Goal: Navigation & Orientation: Find specific page/section

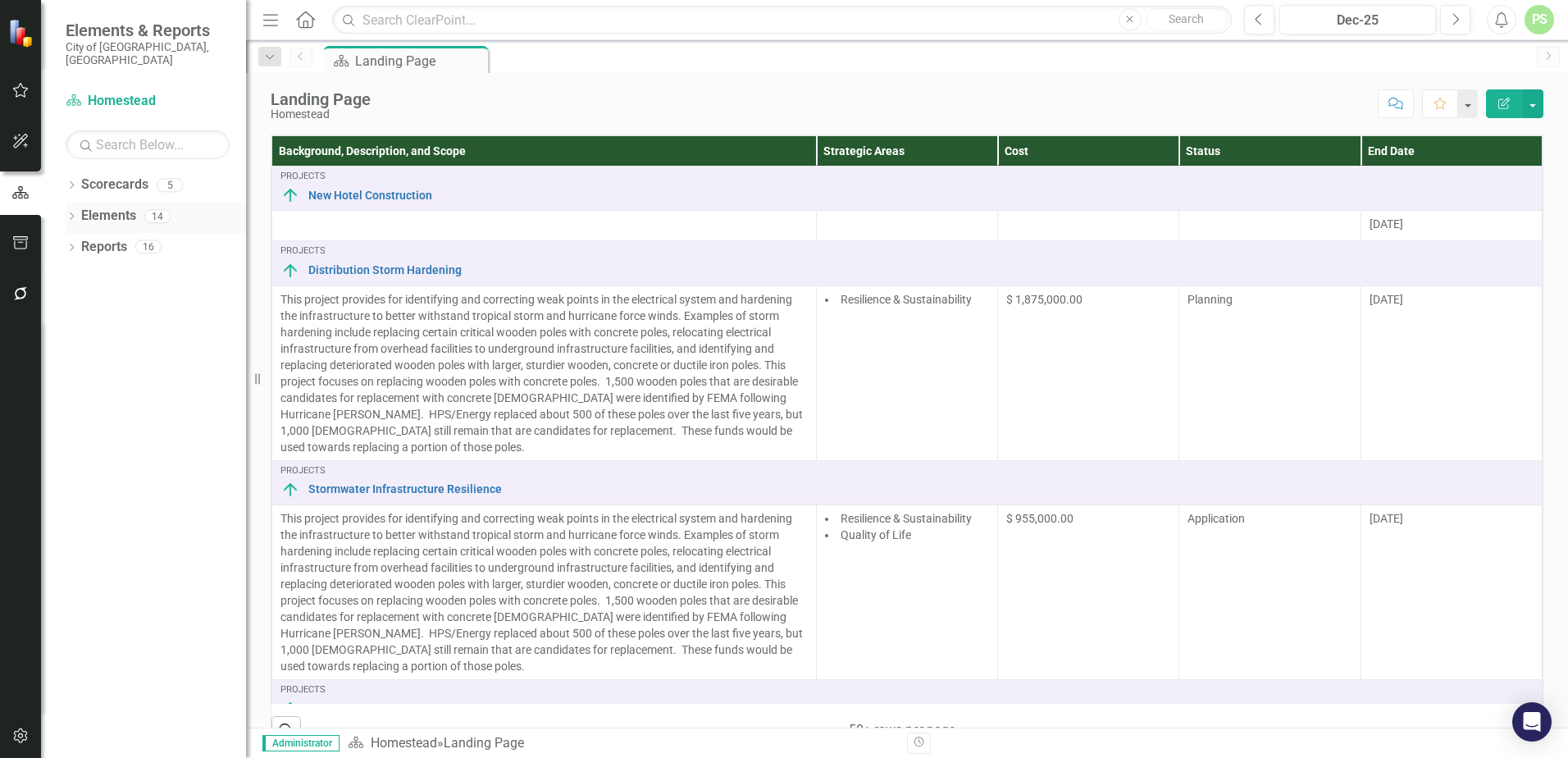
click at [96, 207] on link "Elements" at bounding box center [108, 215] width 55 height 19
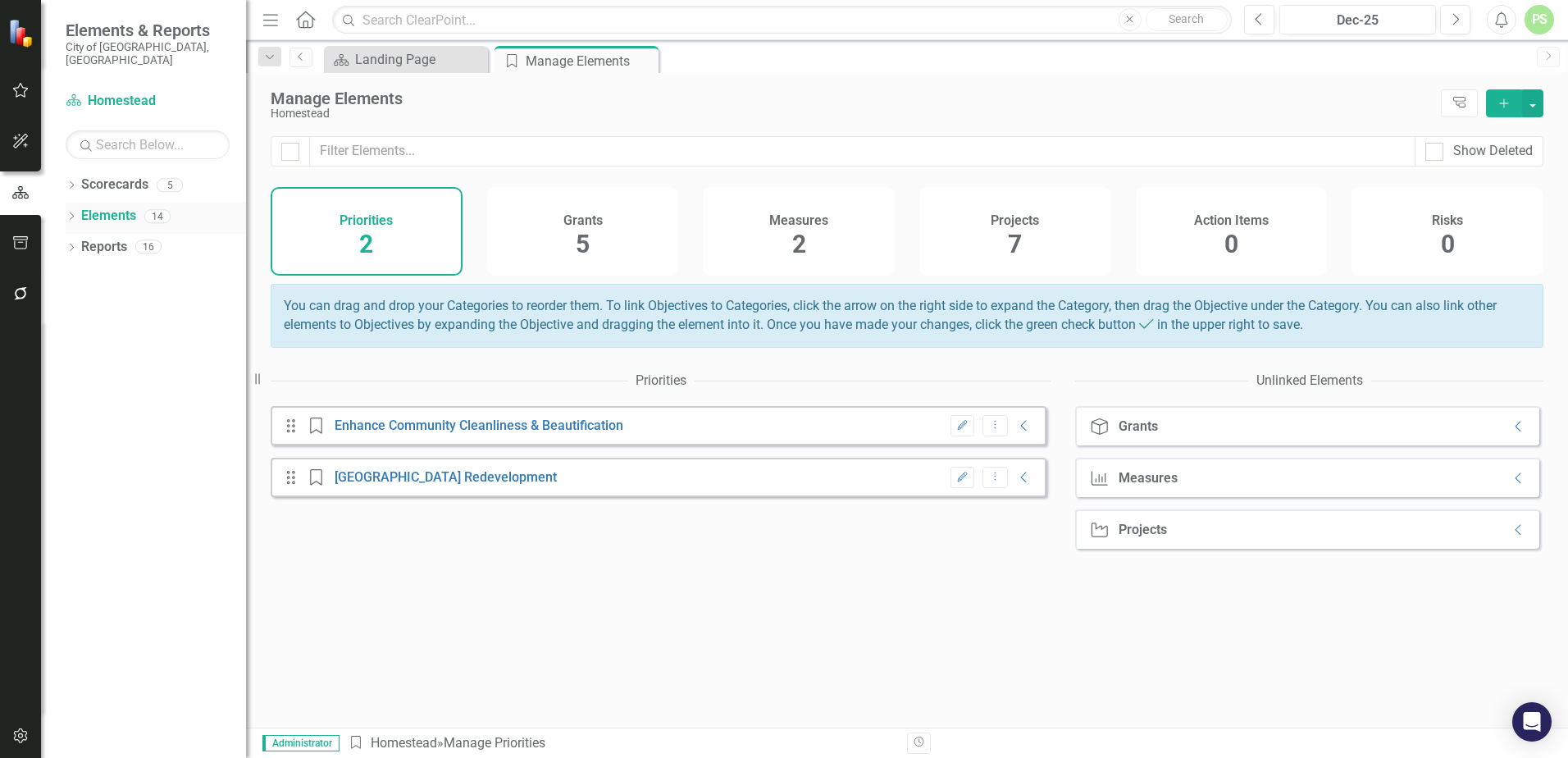
click at [68, 213] on icon "Dropdown" at bounding box center [71, 217] width 12 height 9
click at [78, 306] on icon "Dropdown" at bounding box center [80, 310] width 12 height 9
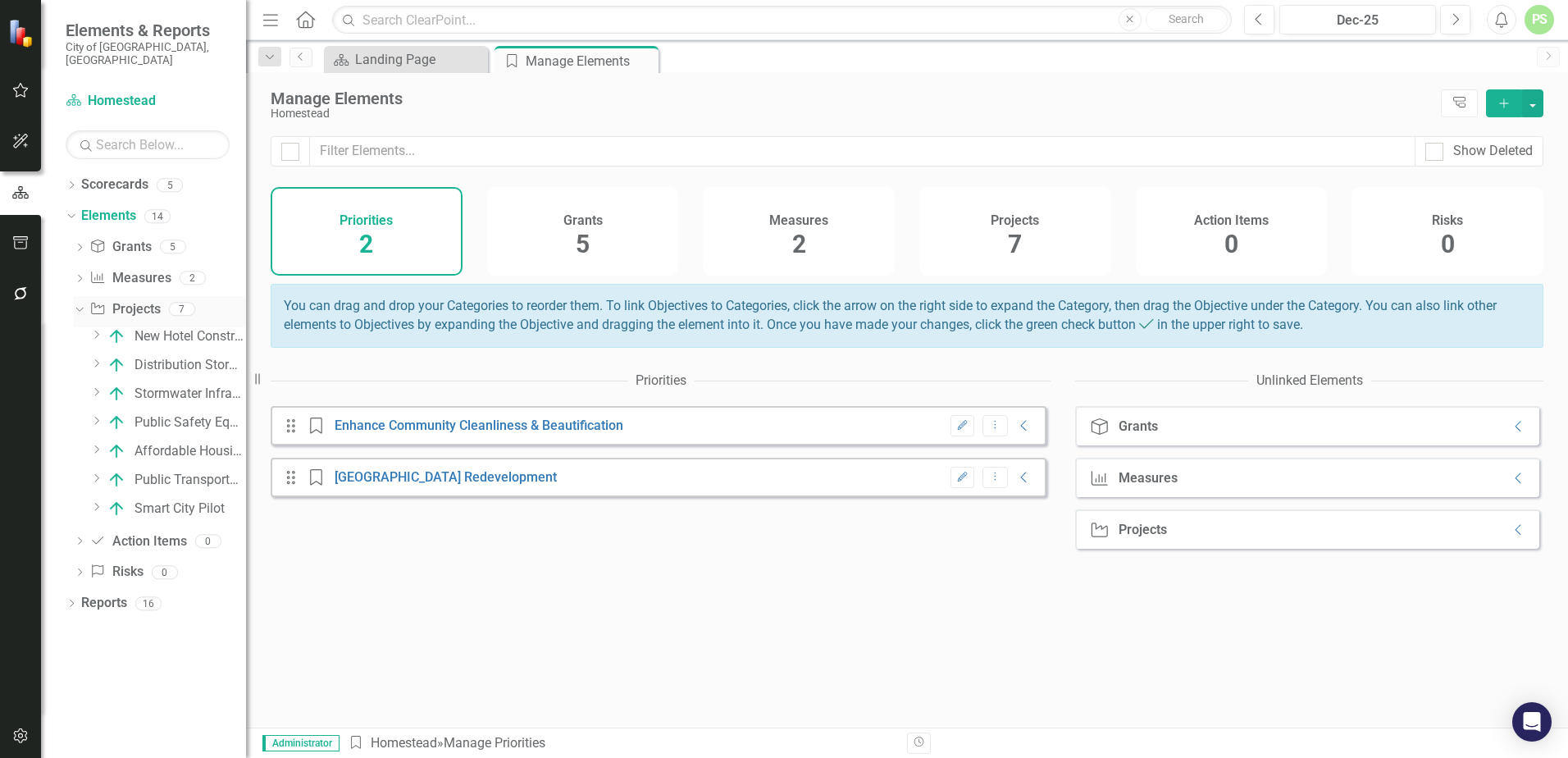
click at [78, 303] on icon "Dropdown" at bounding box center [77, 309] width 9 height 12
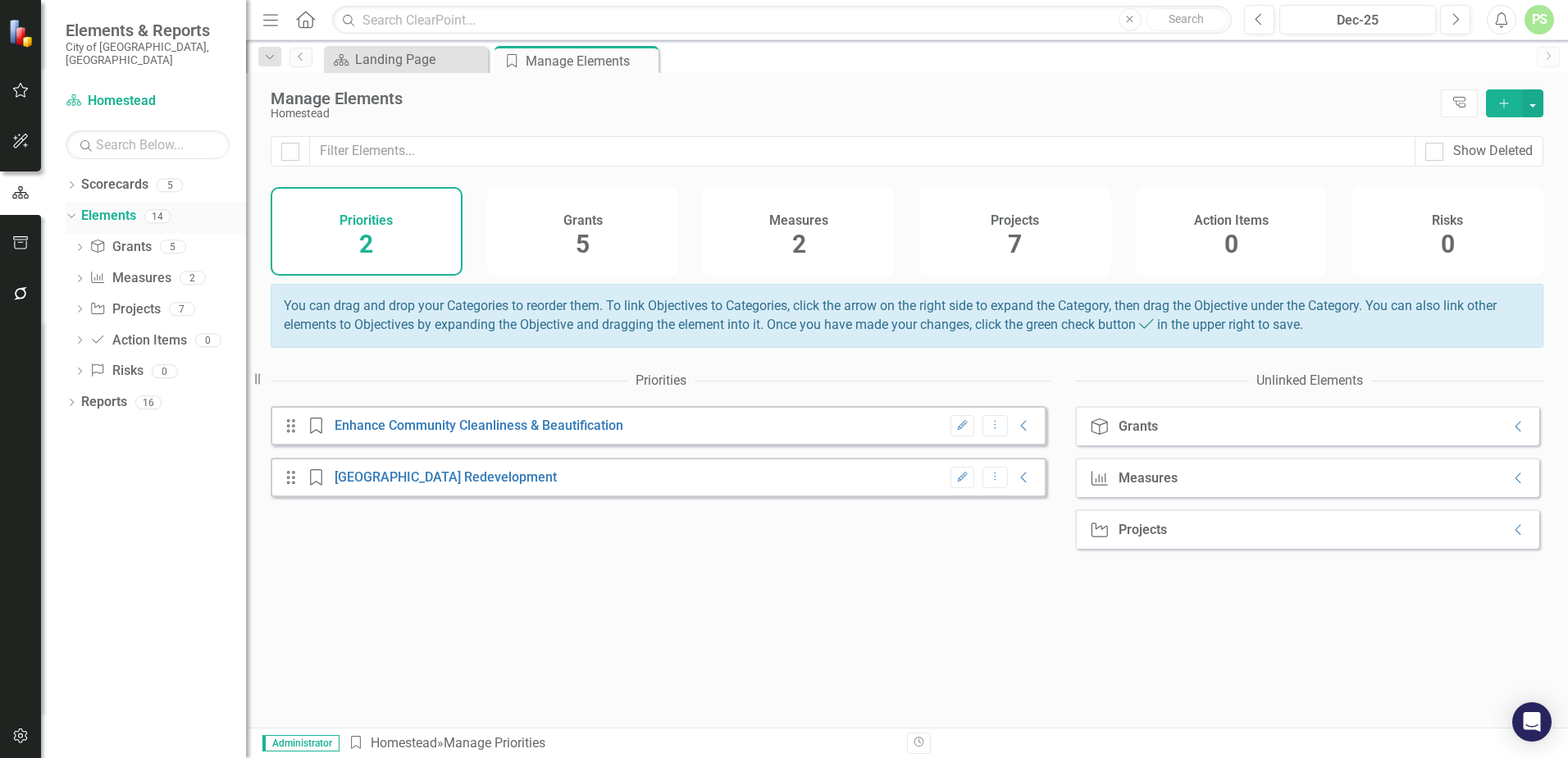
click at [70, 209] on icon "Dropdown" at bounding box center [68, 215] width 9 height 12
click at [70, 245] on icon "Dropdown" at bounding box center [71, 248] width 12 height 9
click at [76, 393] on icon "Dropdown" at bounding box center [79, 397] width 12 height 9
click at [81, 331] on icon "Dropdown" at bounding box center [76, 337] width 9 height 12
click at [81, 397] on icon "Dropdown" at bounding box center [79, 400] width 12 height 9
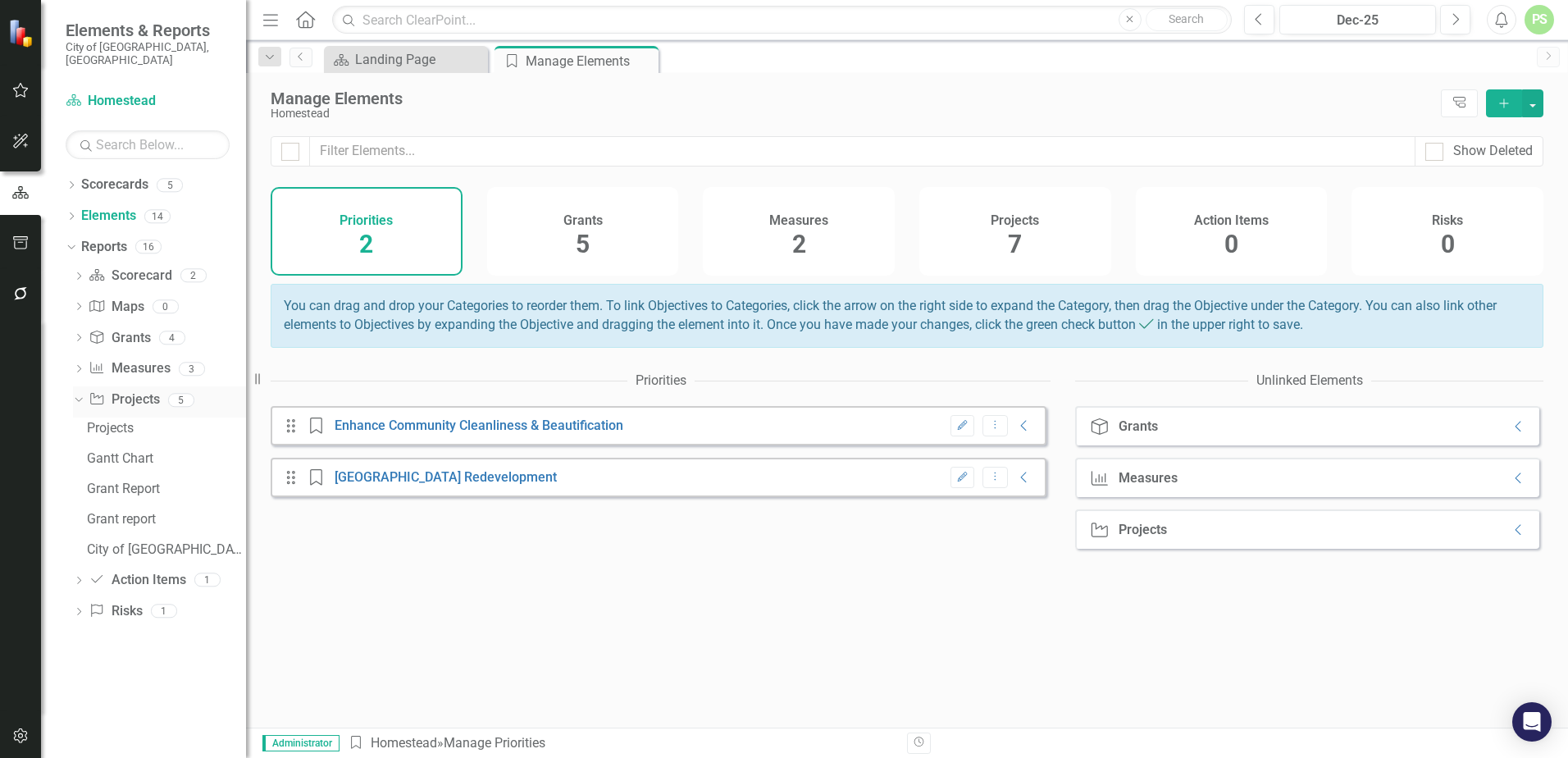
click at [81, 394] on icon "Dropdown" at bounding box center [76, 399] width 9 height 12
click at [70, 241] on icon "Dropdown" at bounding box center [68, 246] width 9 height 12
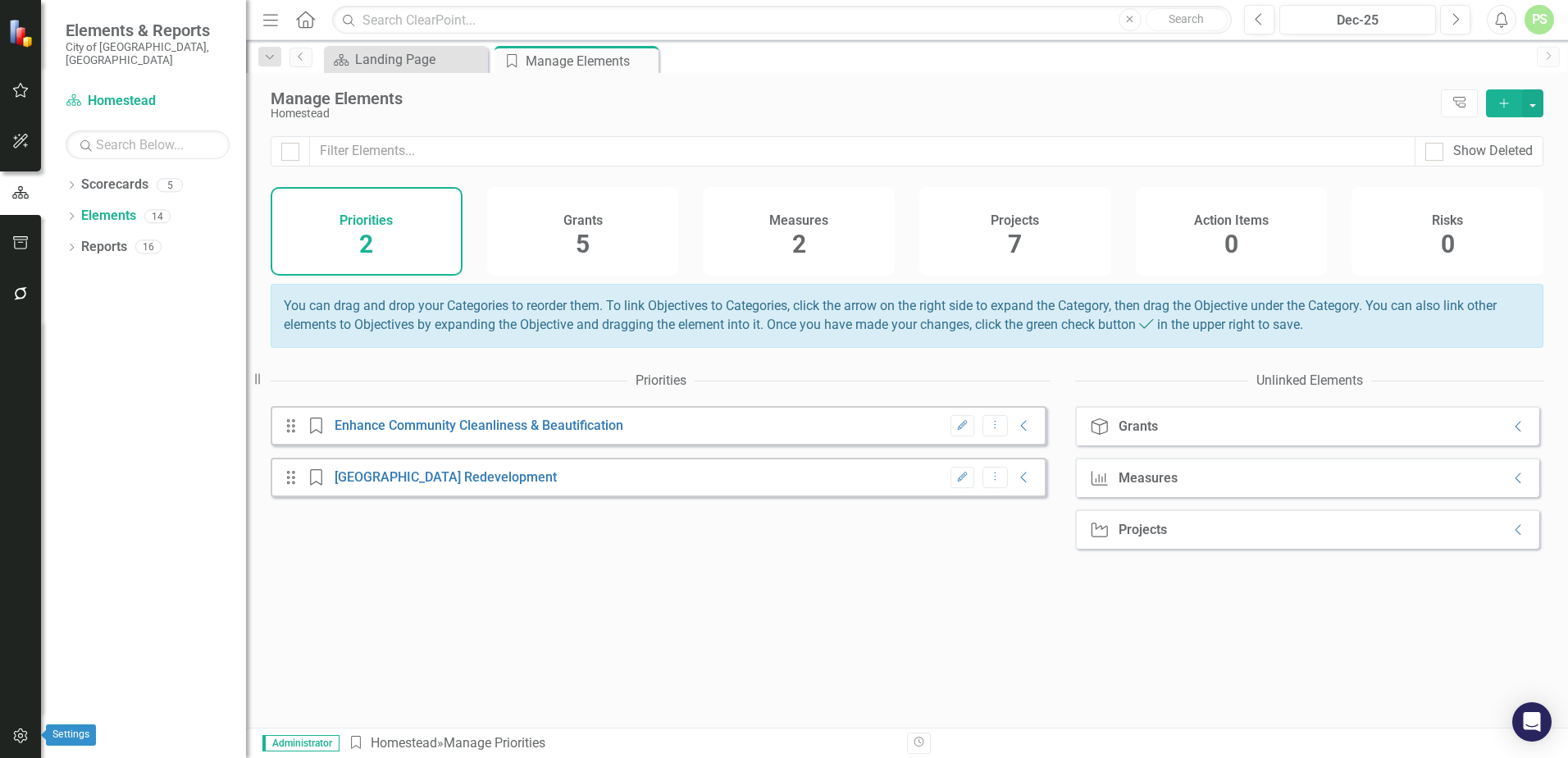
click at [23, 734] on icon "button" at bounding box center [21, 735] width 18 height 13
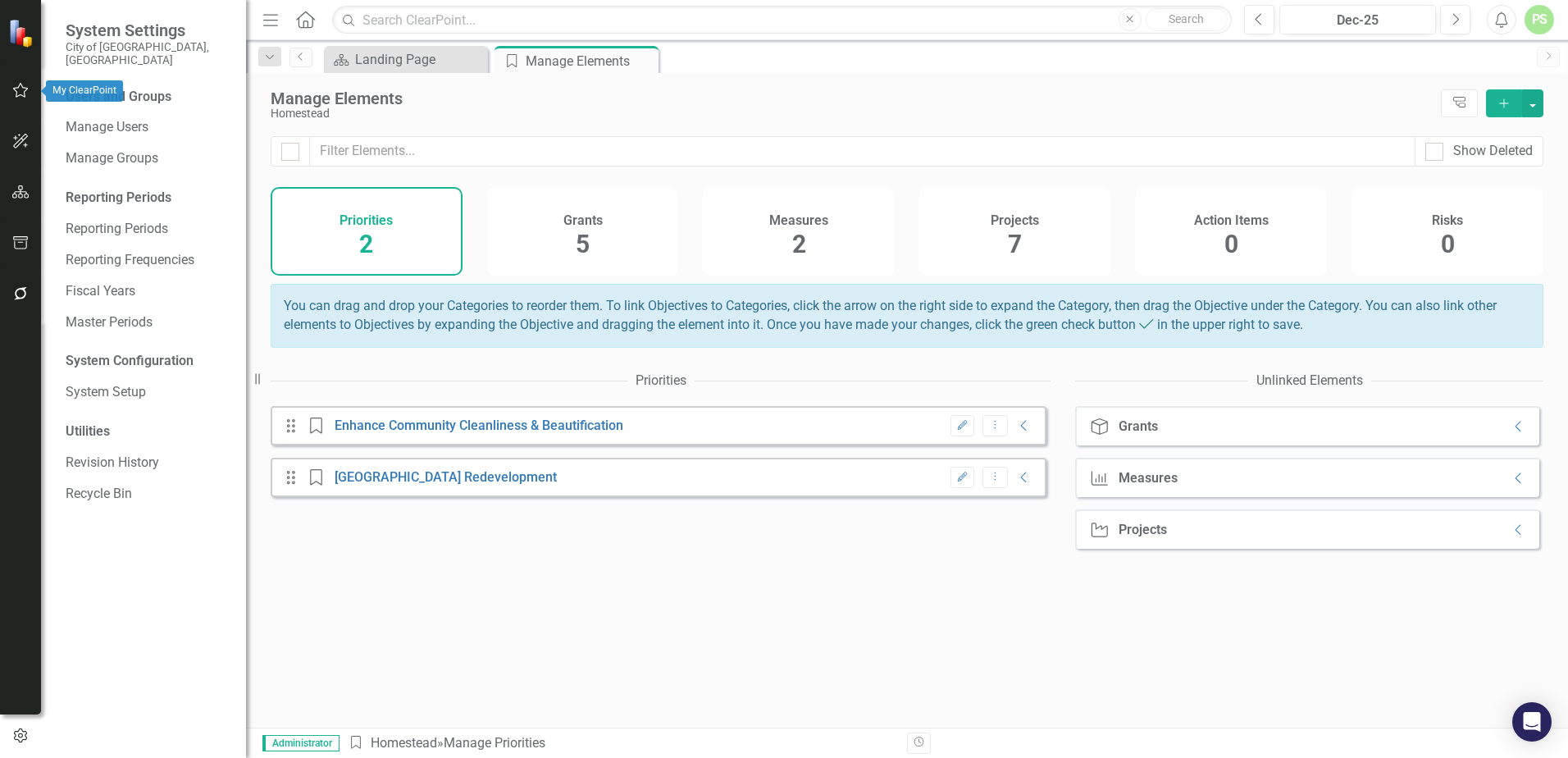
click at [23, 87] on icon "button" at bounding box center [21, 90] width 18 height 13
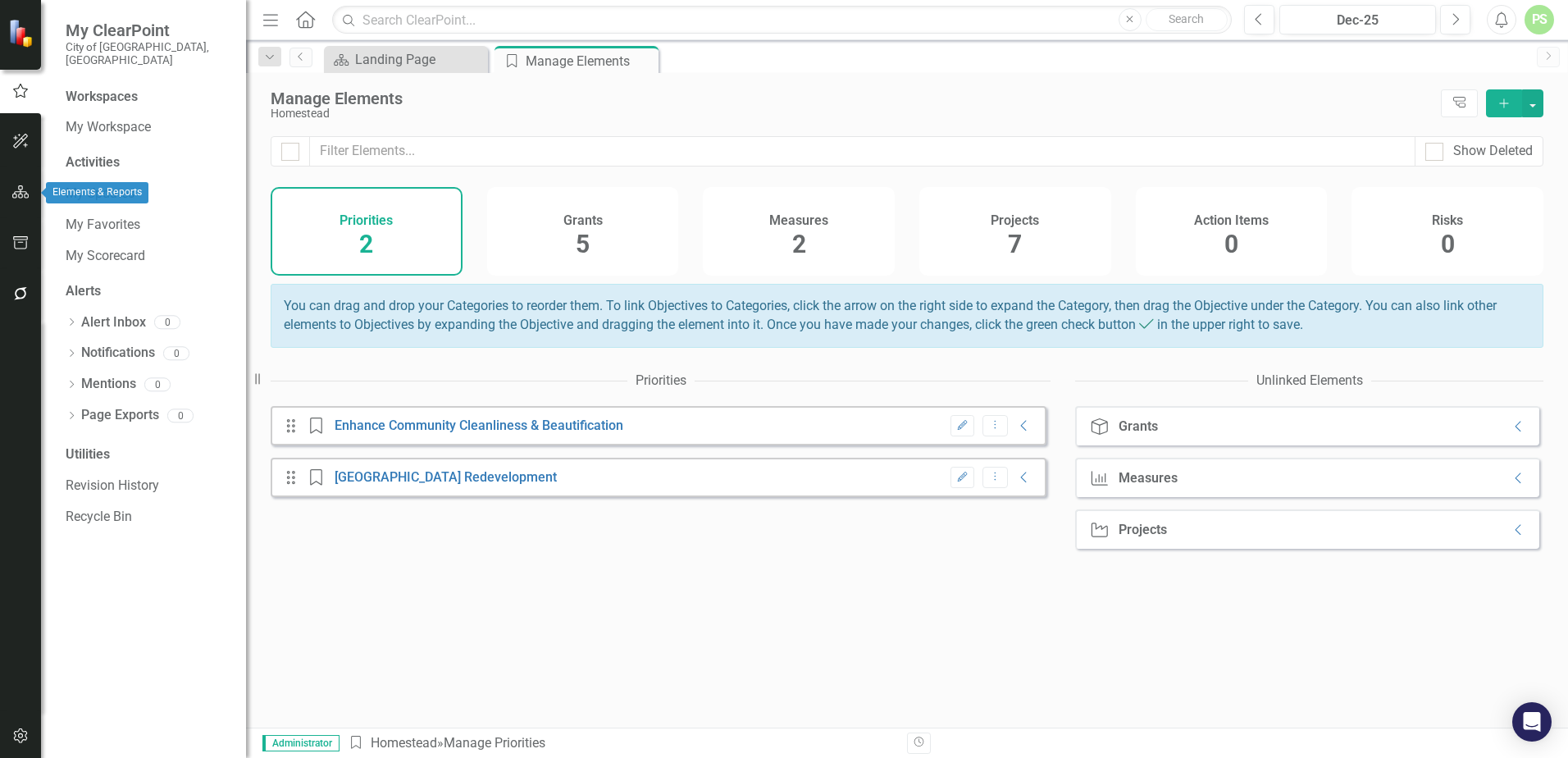
click at [20, 192] on icon "button" at bounding box center [21, 191] width 18 height 13
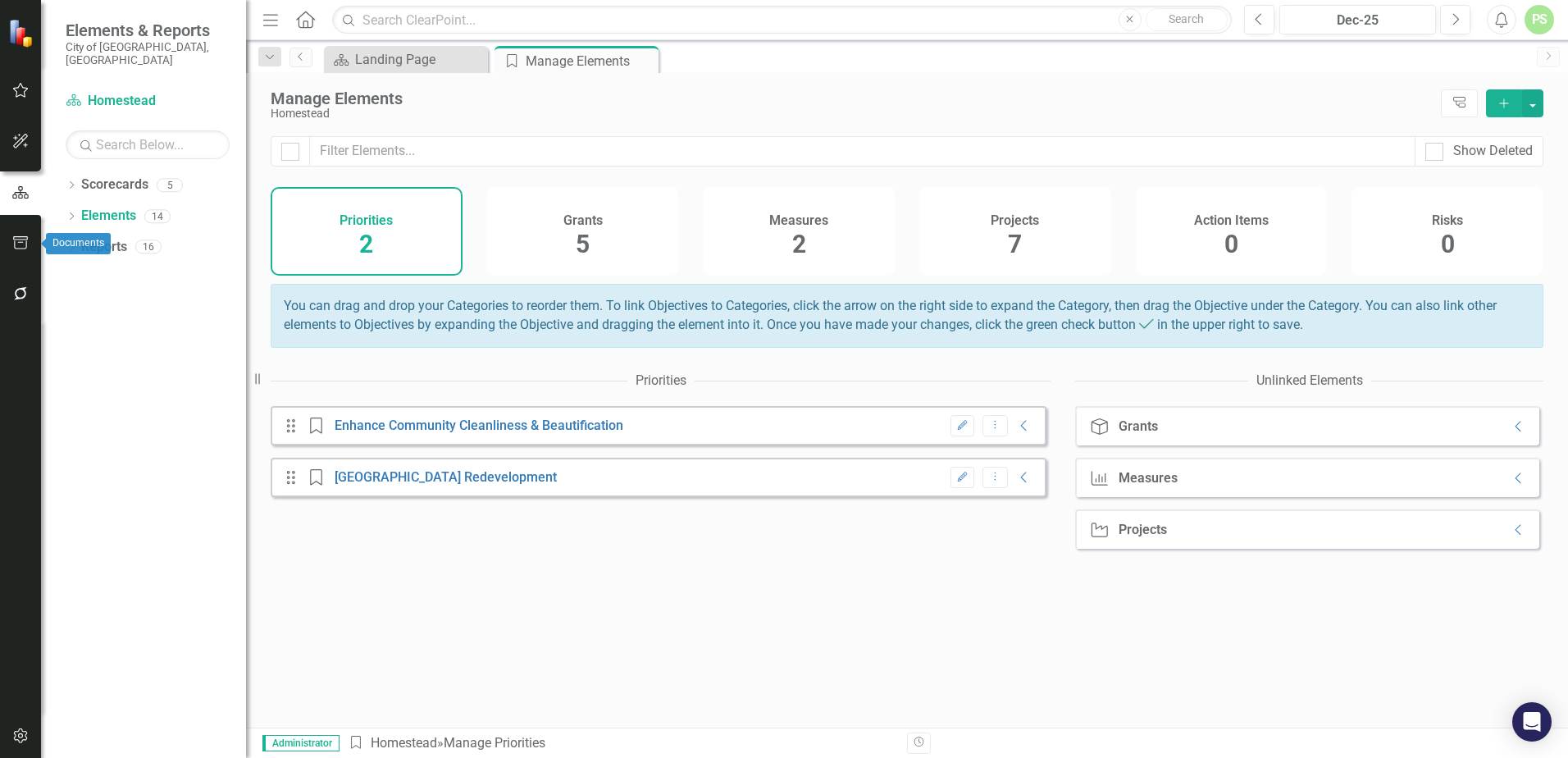
click at [19, 253] on button "button" at bounding box center [21, 243] width 37 height 34
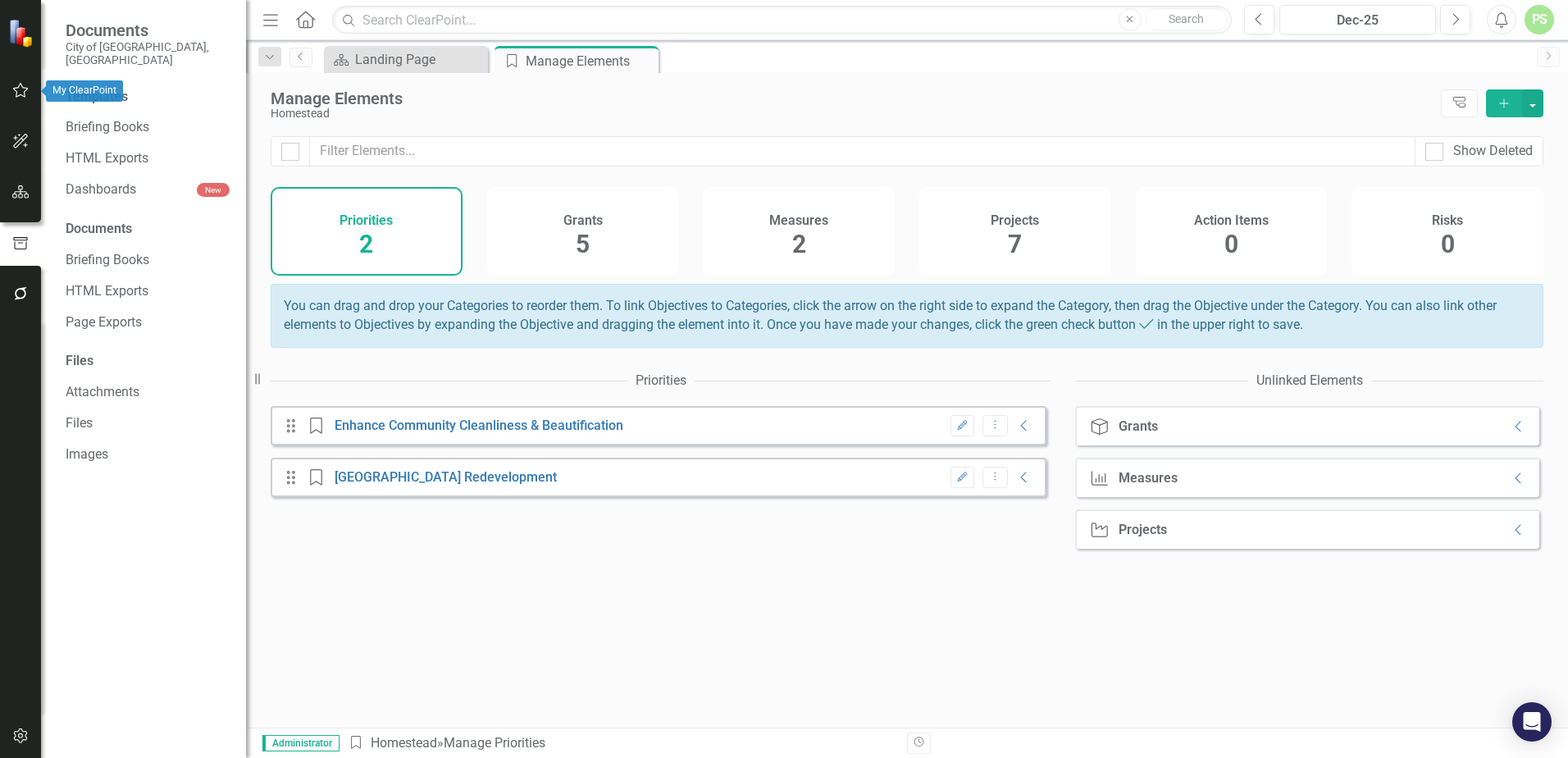
click at [19, 95] on icon "button" at bounding box center [20, 90] width 16 height 15
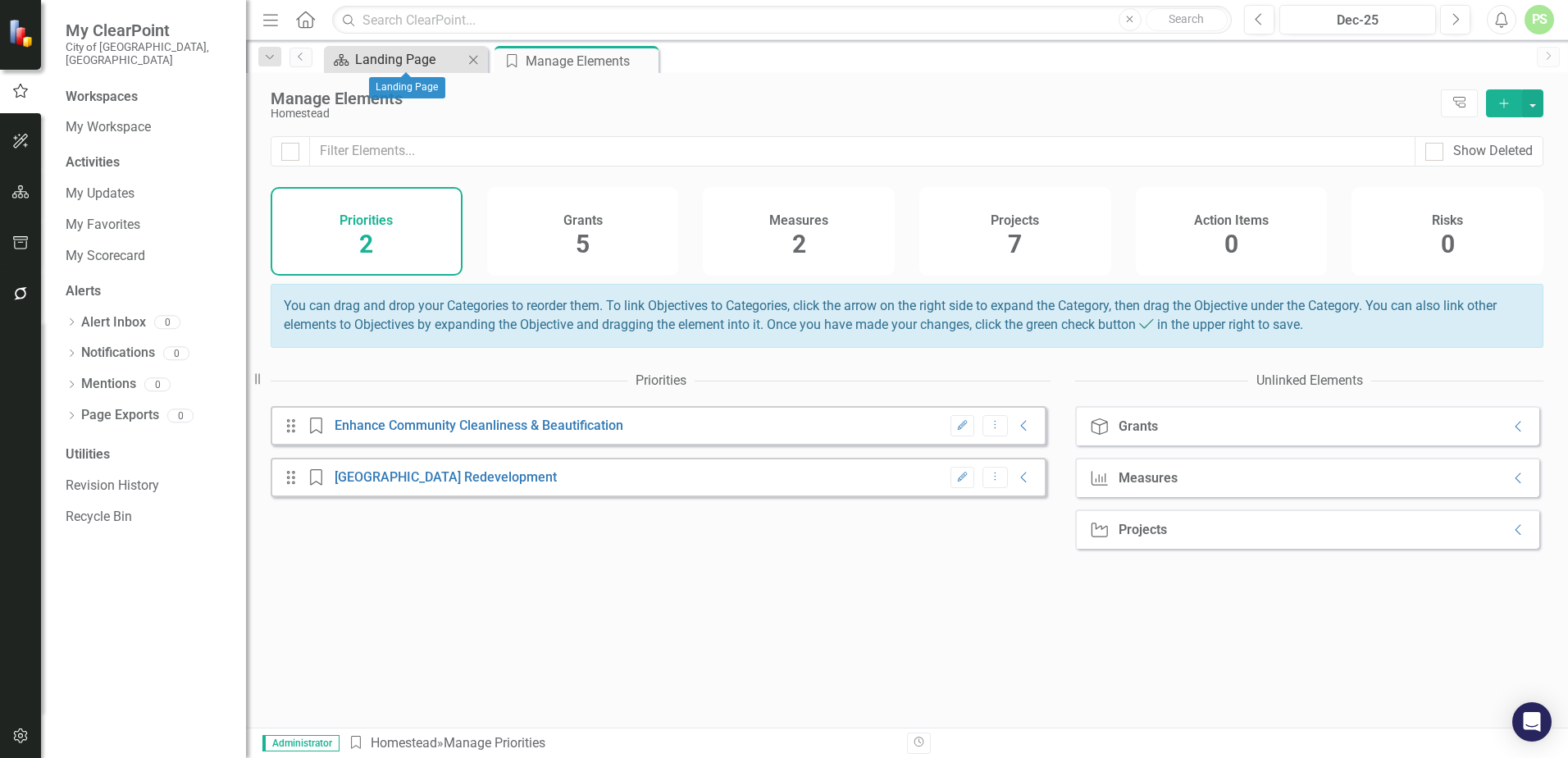
click at [386, 62] on div "Landing Page" at bounding box center [408, 58] width 108 height 20
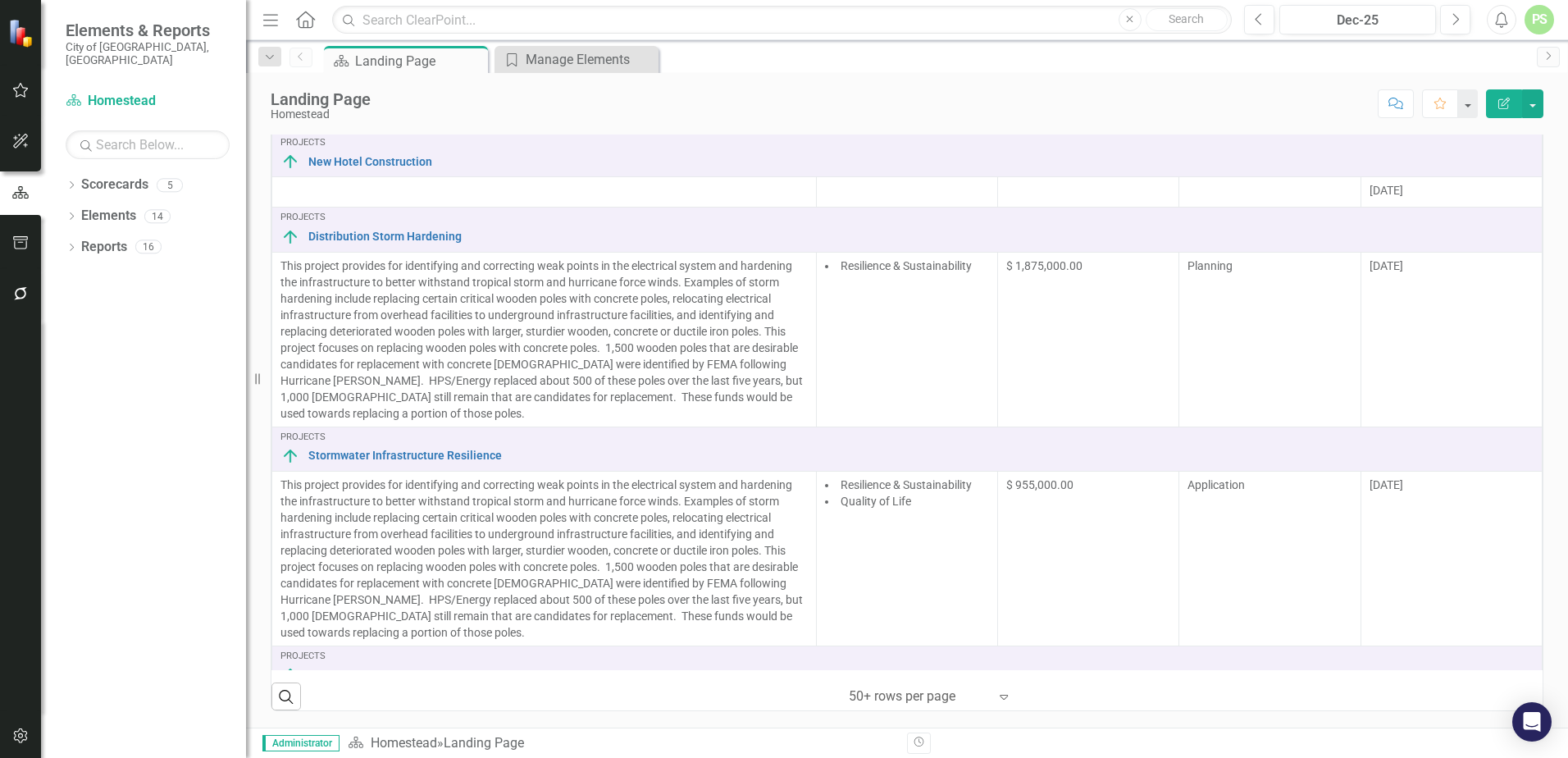
click at [197, 376] on div "Dropdown Scorecards 5 Homestead Dropdown 🌆 Metropolis City Scorecard 🏘️ Communi…" at bounding box center [143, 465] width 205 height 587
click at [1531, 19] on div "PS" at bounding box center [1539, 19] width 29 height 29
click at [1488, 203] on link "icon.portal Success Portal" at bounding box center [1488, 204] width 130 height 30
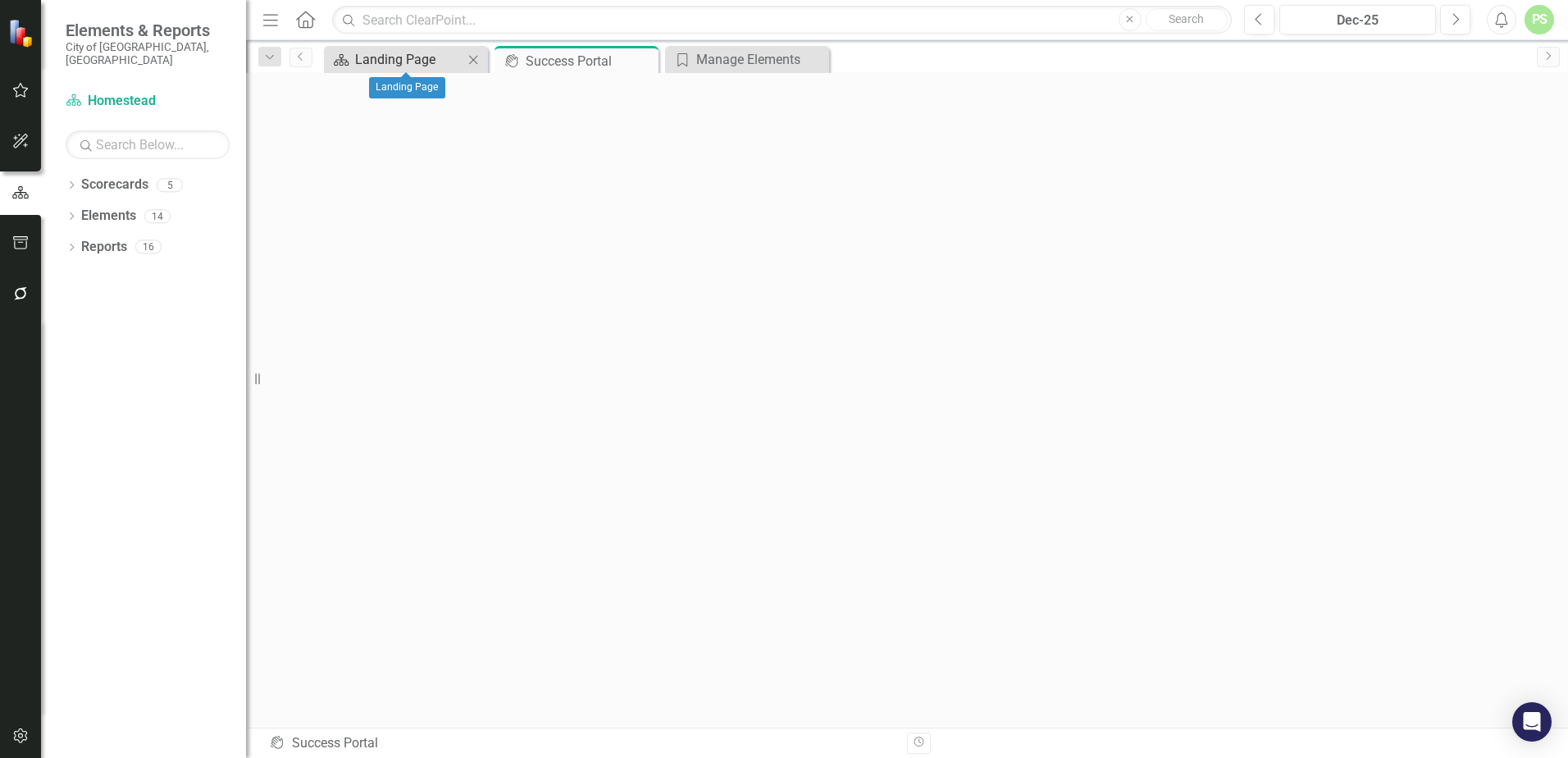
click at [408, 64] on div "Landing Page" at bounding box center [408, 58] width 108 height 20
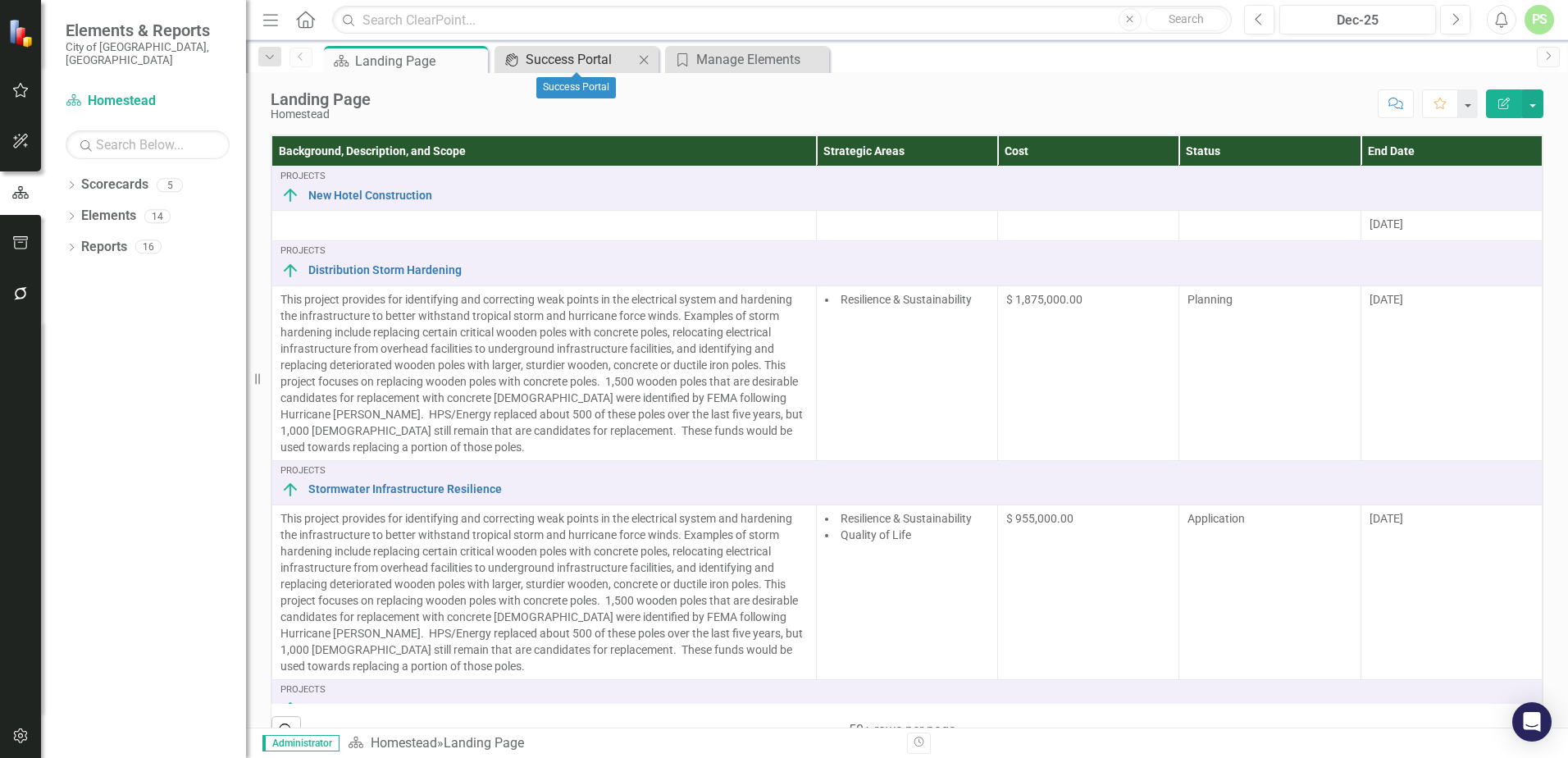
click at [590, 66] on div "Success Portal" at bounding box center [579, 58] width 108 height 20
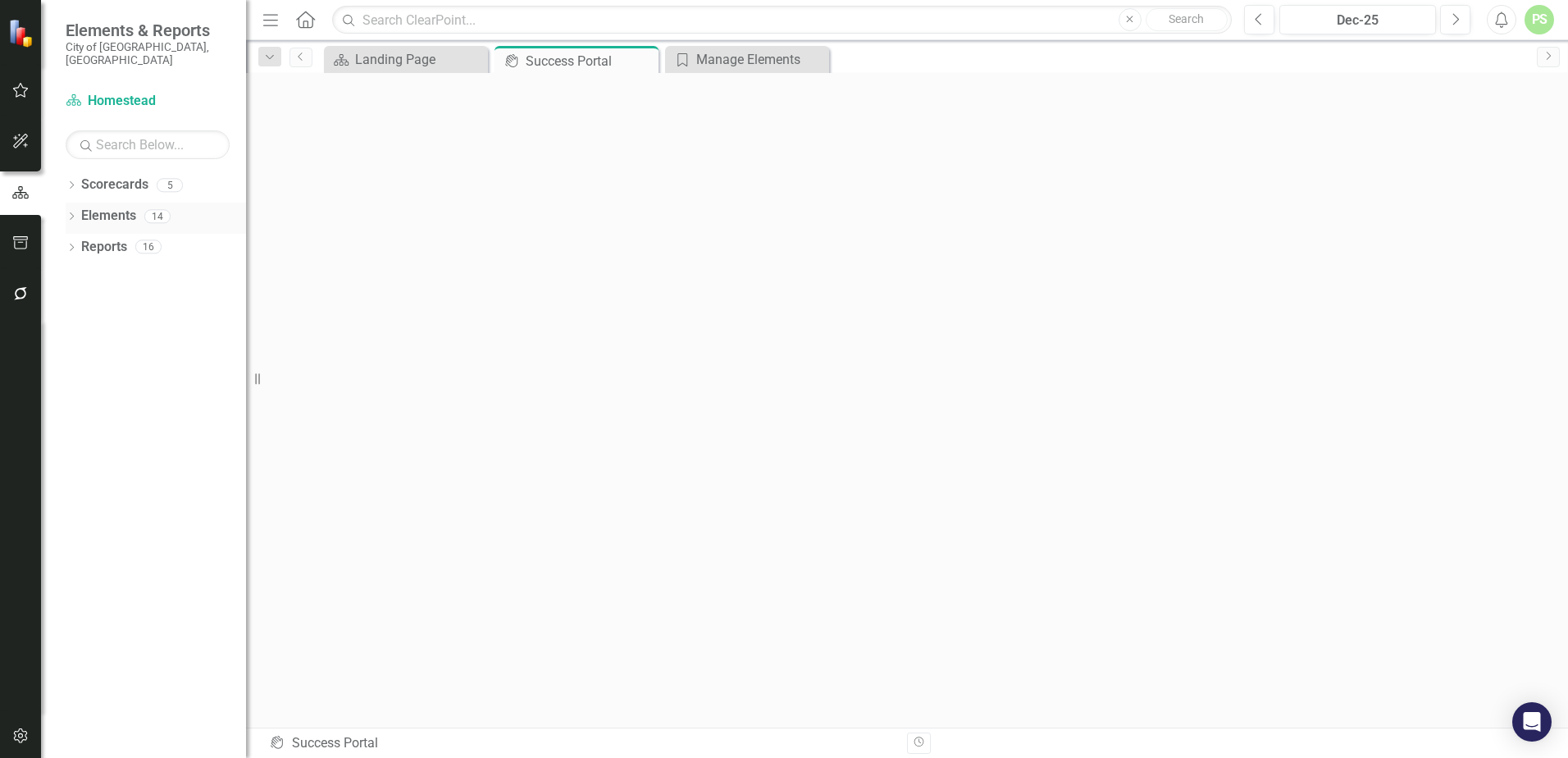
click at [101, 207] on link "Elements" at bounding box center [108, 215] width 55 height 19
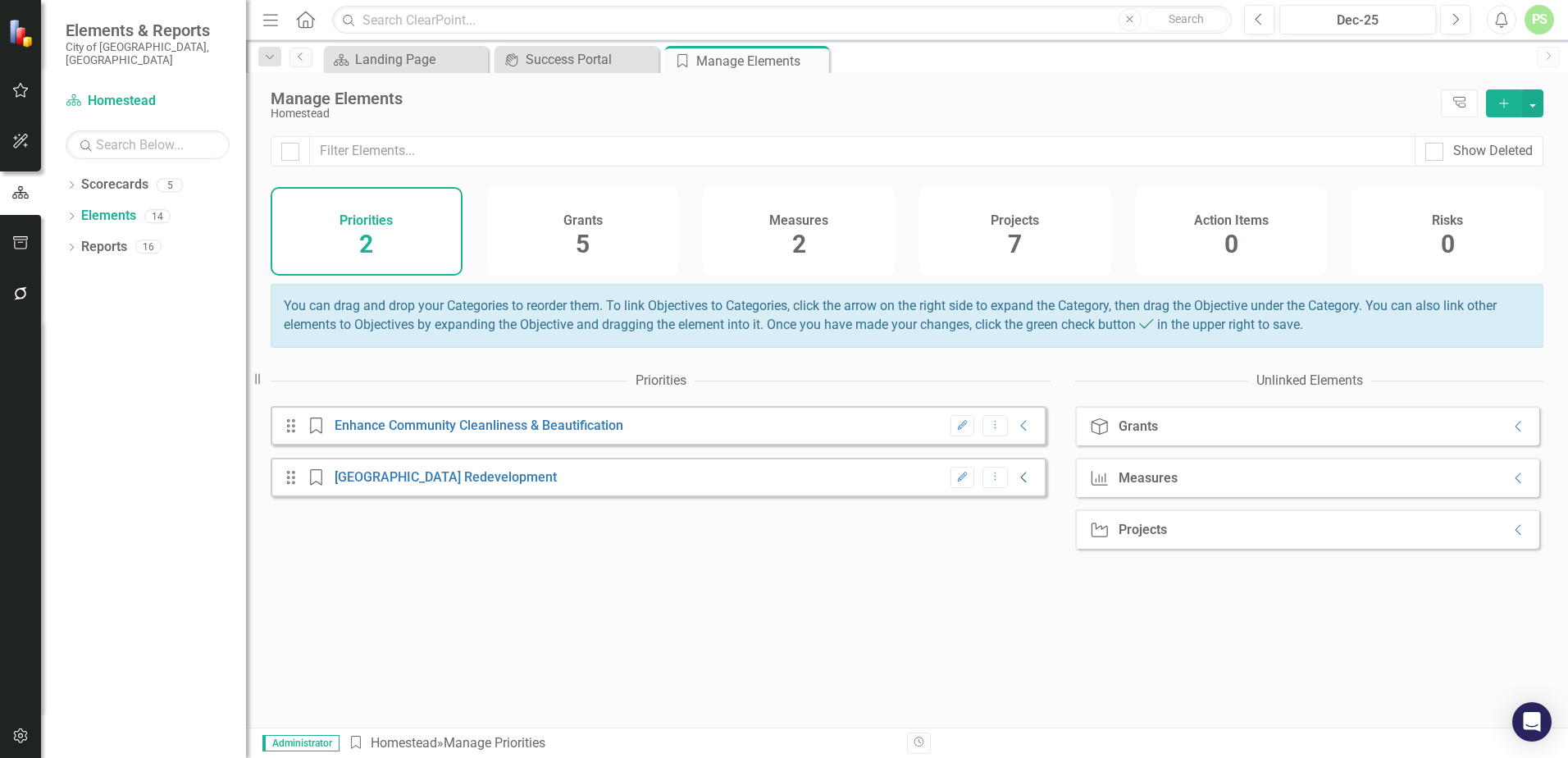
click at [1016, 484] on icon "Collapse" at bounding box center [1024, 476] width 17 height 13
click at [1016, 536] on icon "Collapse" at bounding box center [1024, 528] width 17 height 13
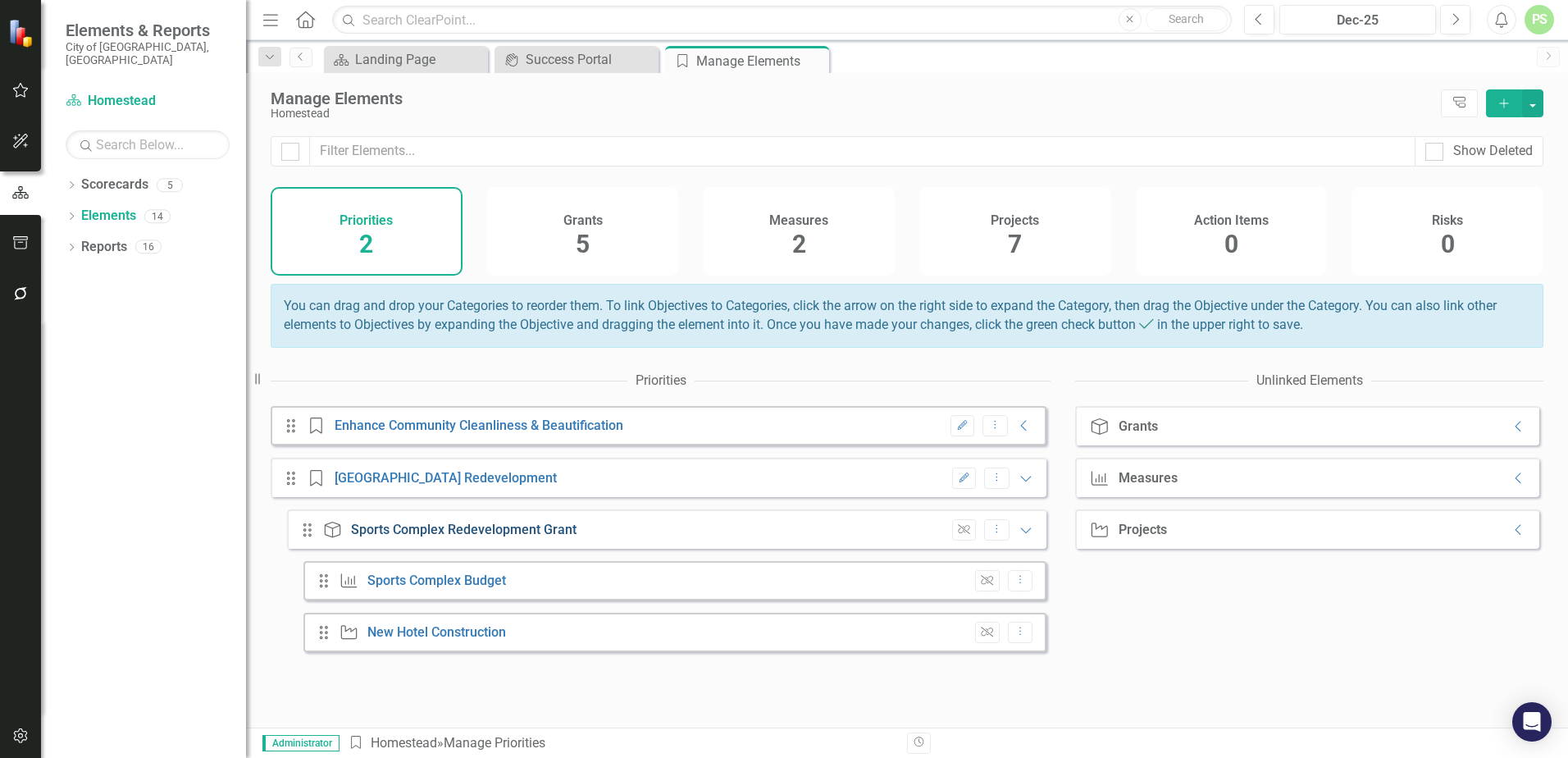
click at [476, 537] on link "Sports Complex Redevelopment Grant" at bounding box center [463, 529] width 225 height 16
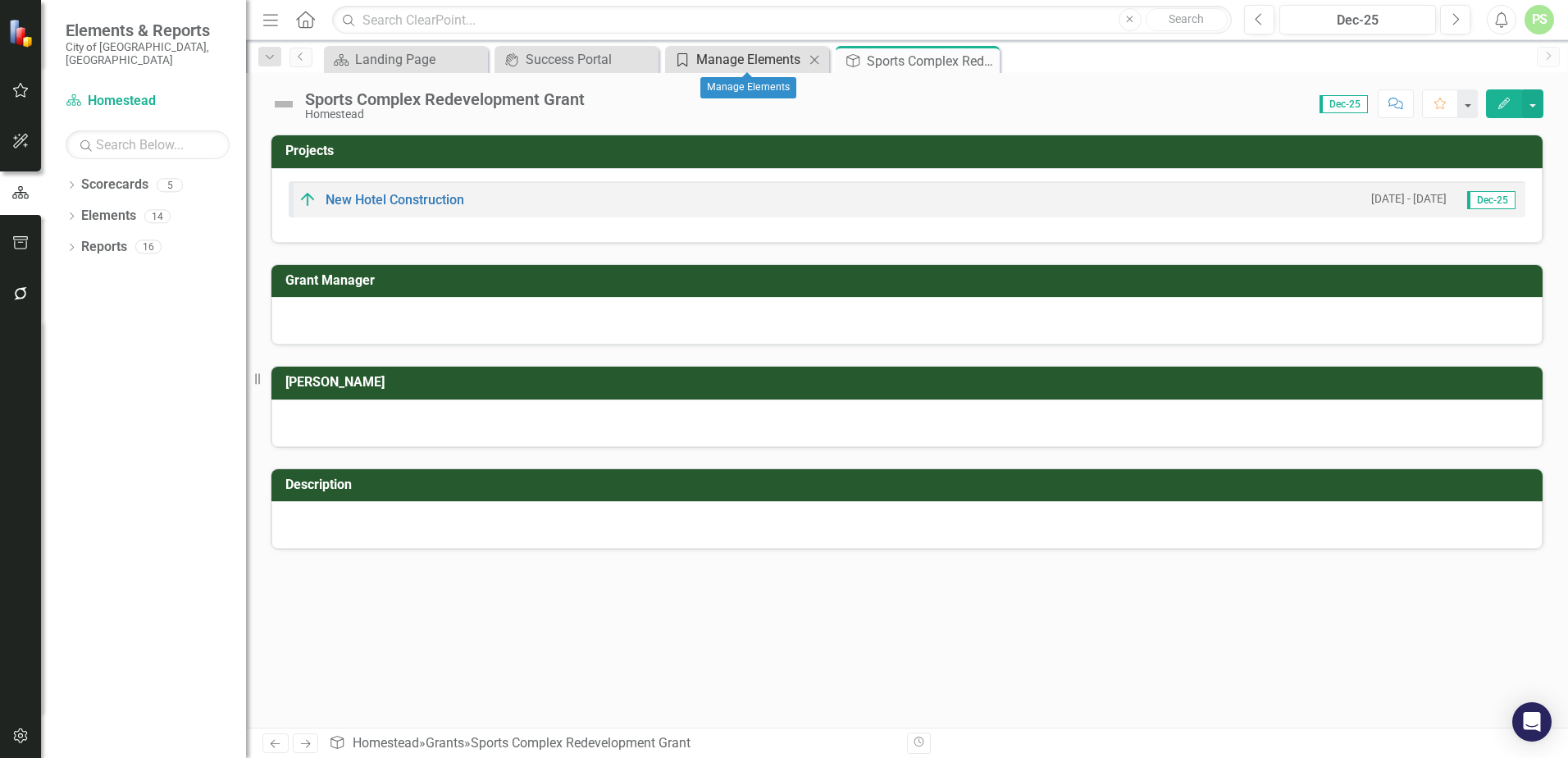
click at [724, 64] on div "Manage Elements" at bounding box center [749, 58] width 108 height 20
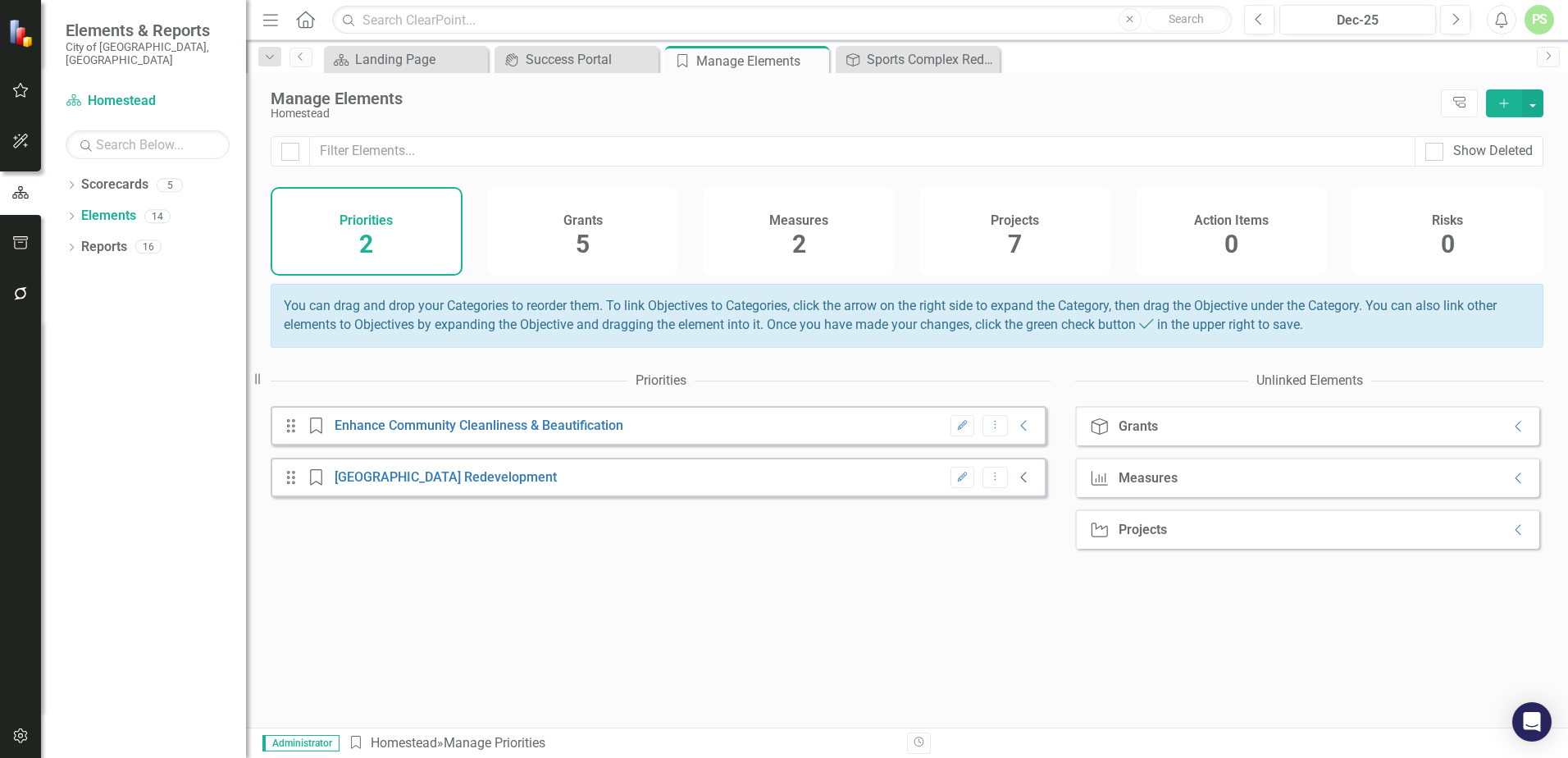
click at [1016, 484] on icon "Collapse" at bounding box center [1024, 476] width 17 height 13
click at [1016, 536] on icon "Collapse" at bounding box center [1024, 528] width 17 height 13
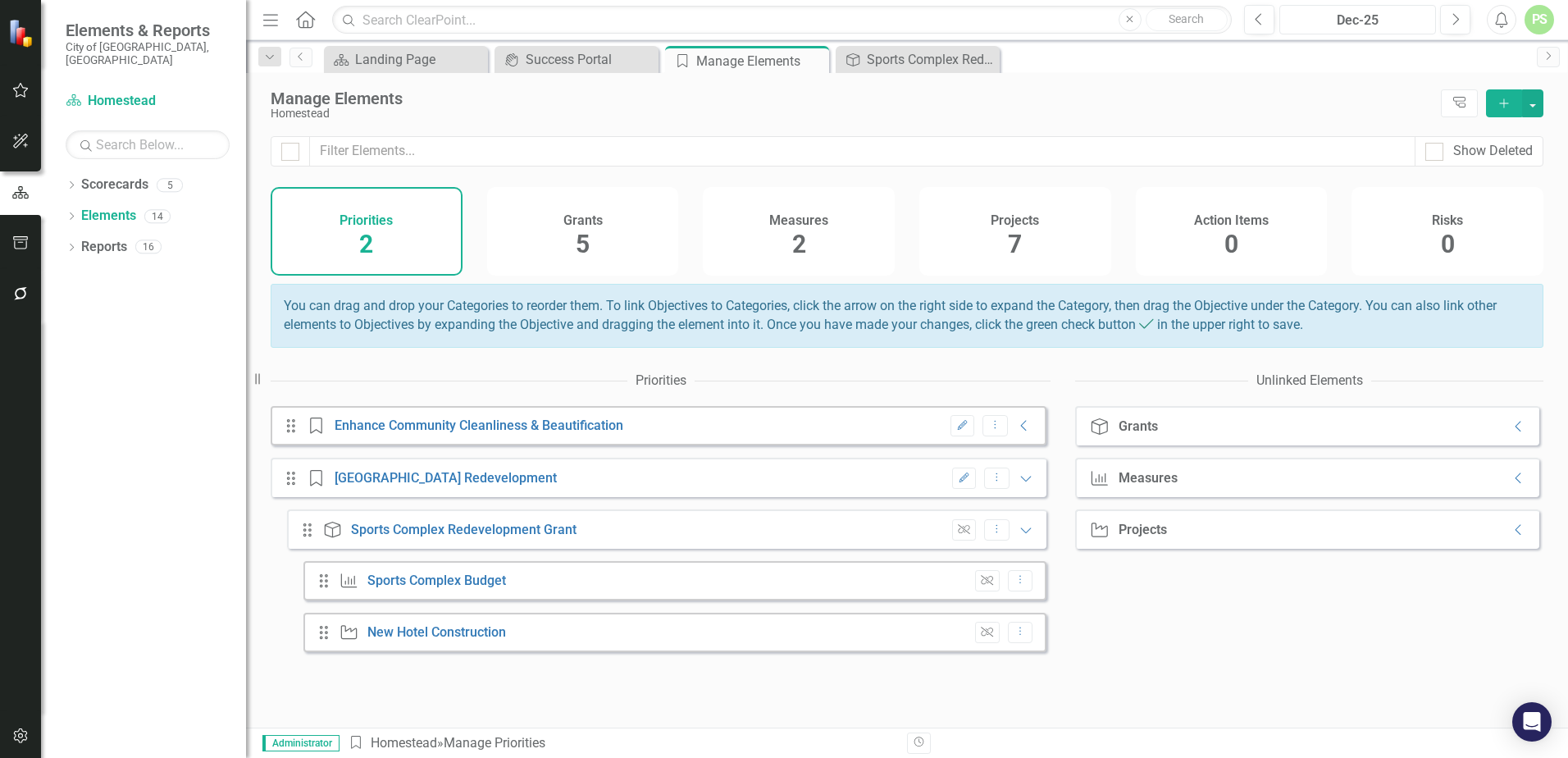
click at [1363, 23] on div "Dec-25" at bounding box center [1358, 20] width 145 height 19
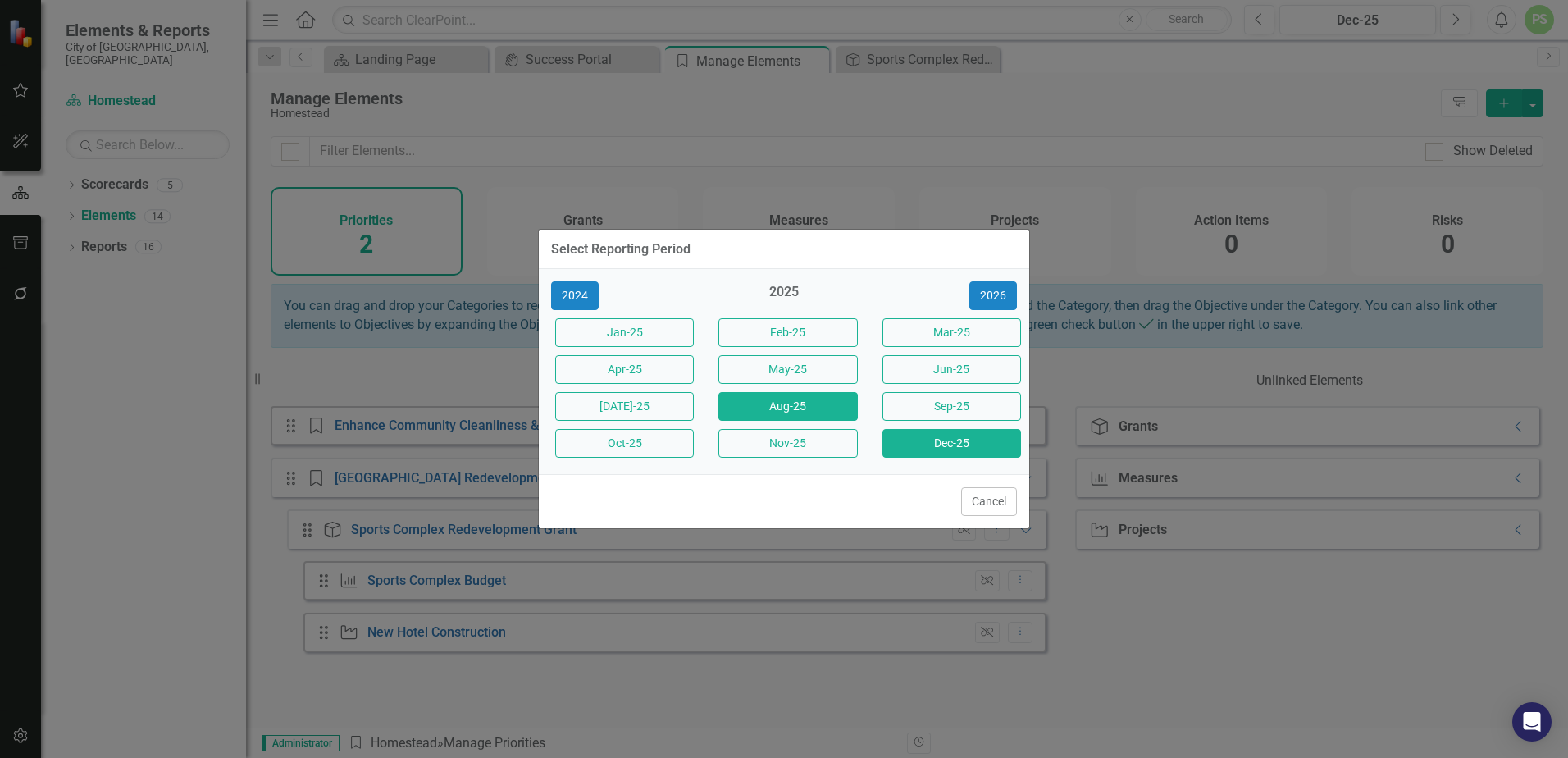
click at [773, 404] on button "Aug-25" at bounding box center [787, 405] width 138 height 28
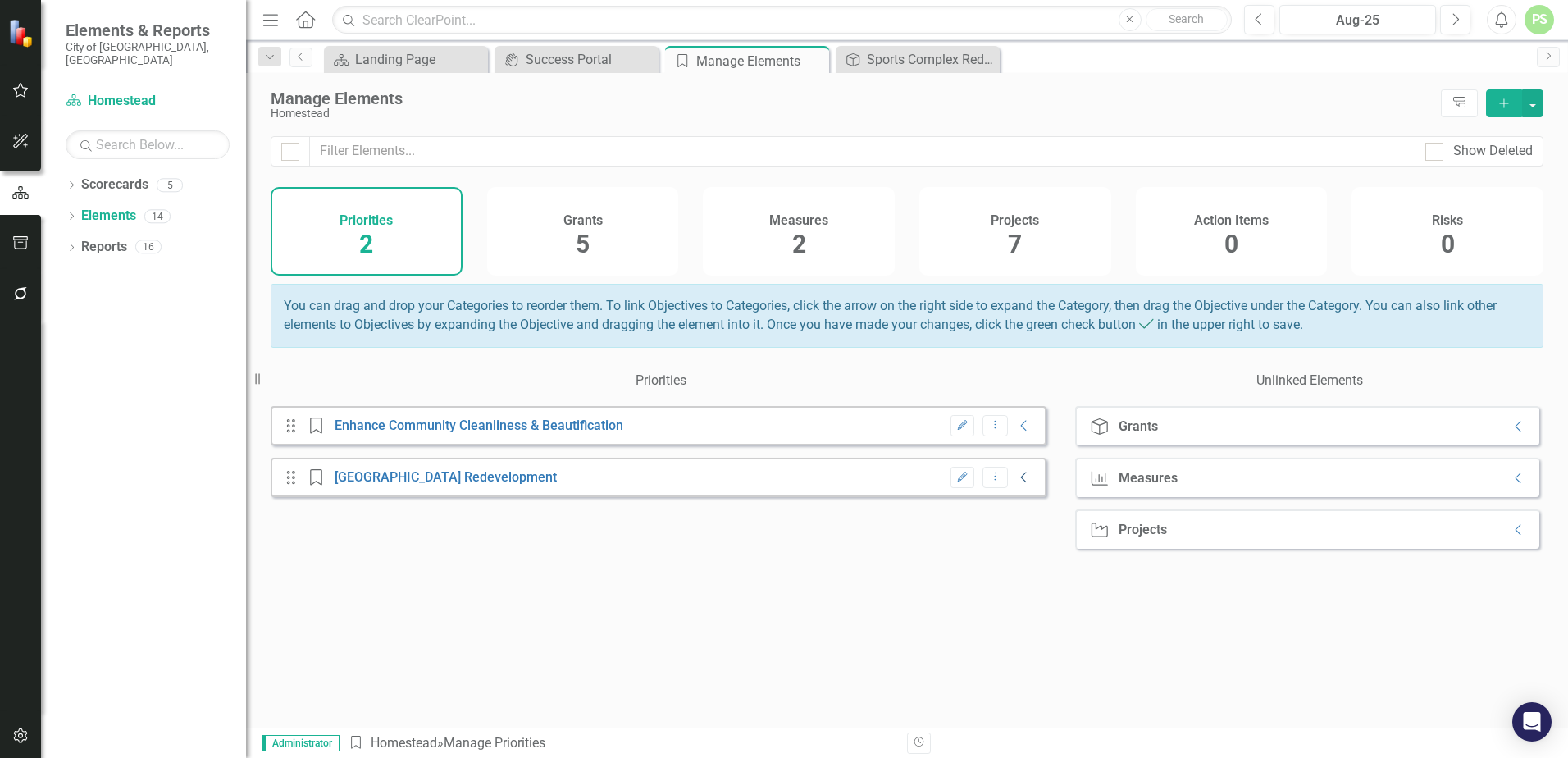
click at [1017, 484] on icon "Collapse" at bounding box center [1024, 476] width 17 height 13
click at [1016, 536] on icon "Collapse" at bounding box center [1024, 528] width 17 height 13
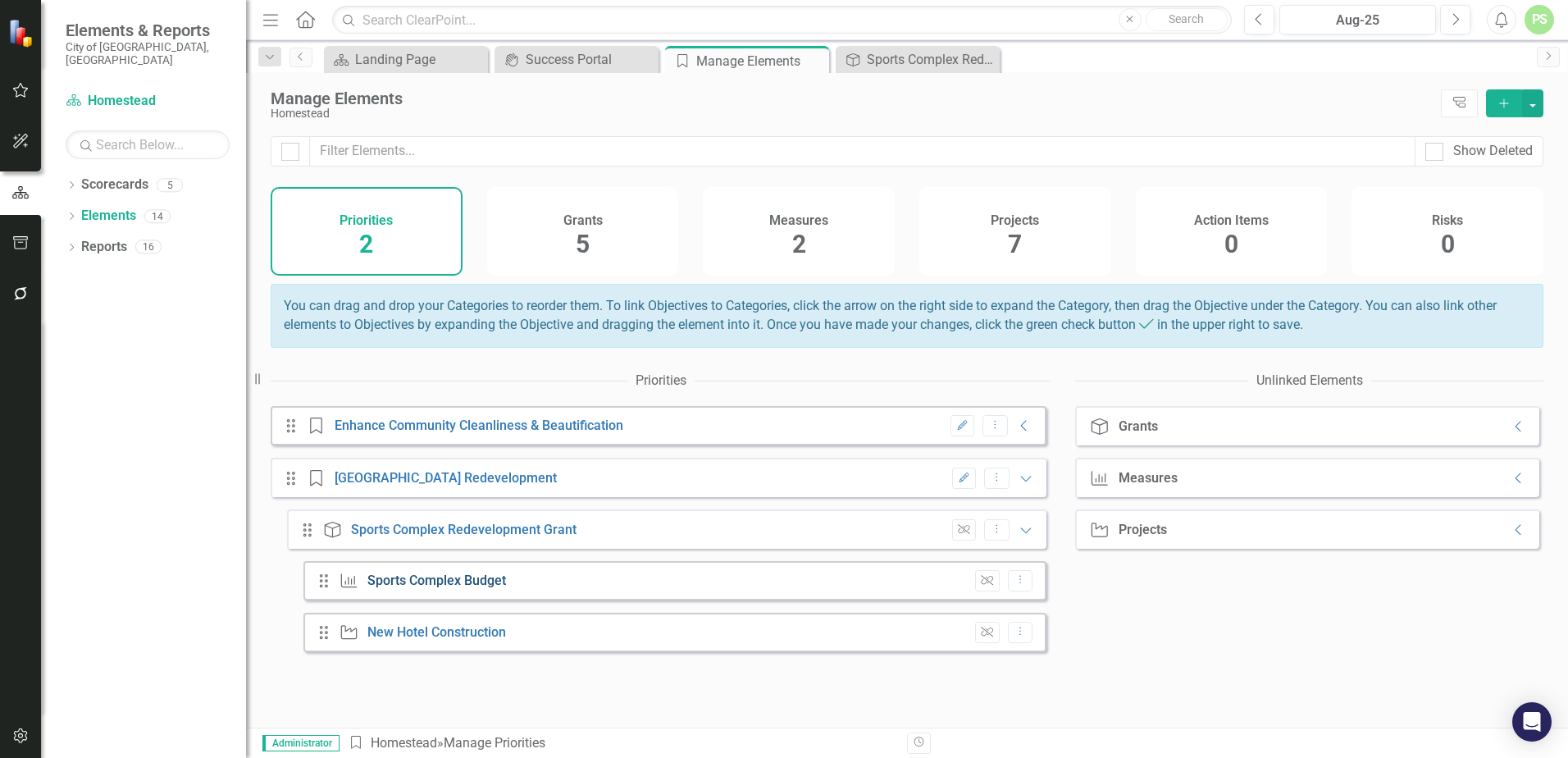
click at [447, 587] on link "Sports Complex Budget" at bounding box center [437, 580] width 138 height 16
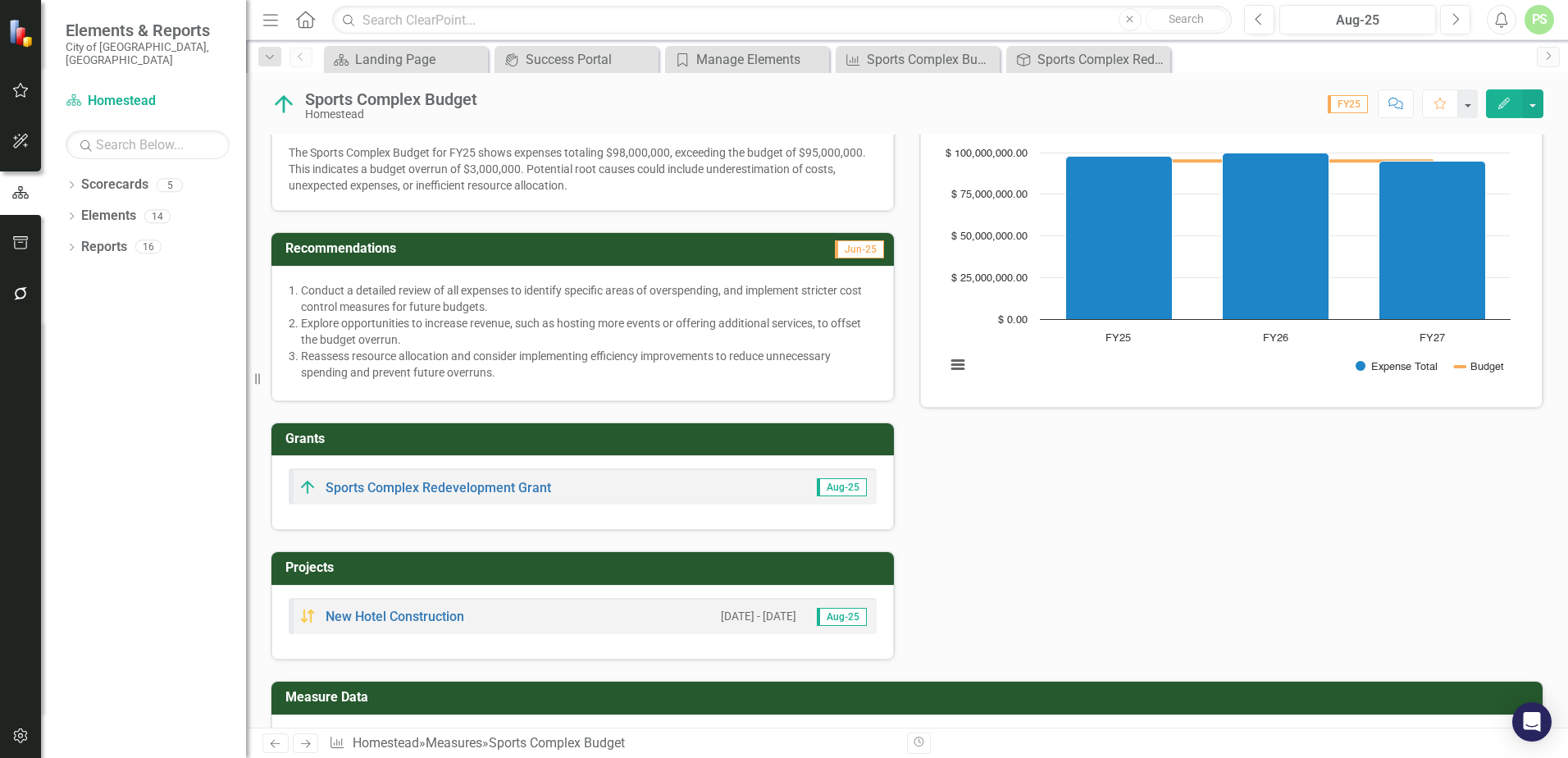
scroll to position [101, 0]
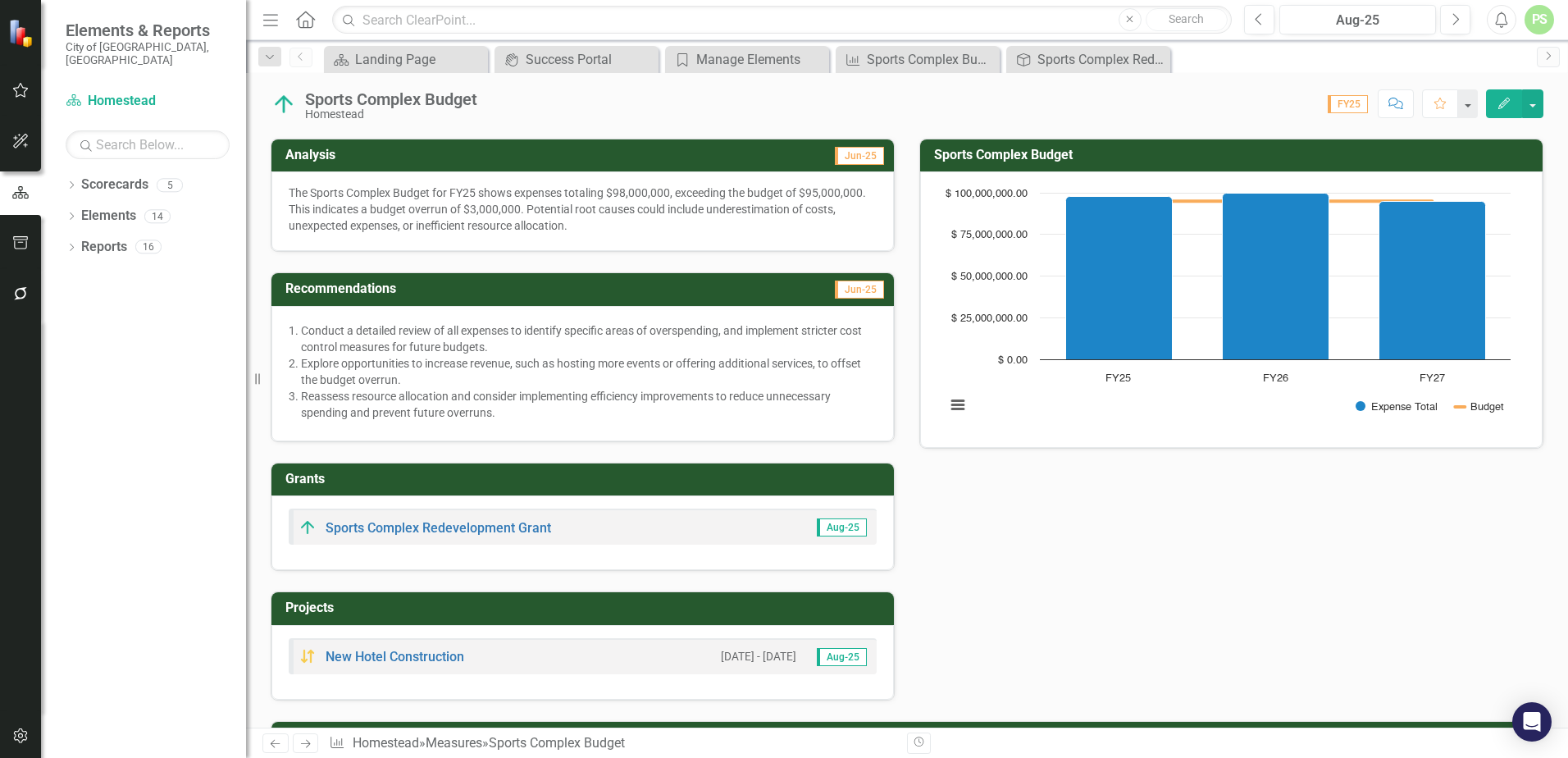
click at [515, 205] on p "The Sports Complex Budget for FY25 shows expenses totaling $98,000,000, exceedi…" at bounding box center [582, 208] width 588 height 49
click at [290, 152] on h3 "Analysis" at bounding box center [434, 154] width 297 height 15
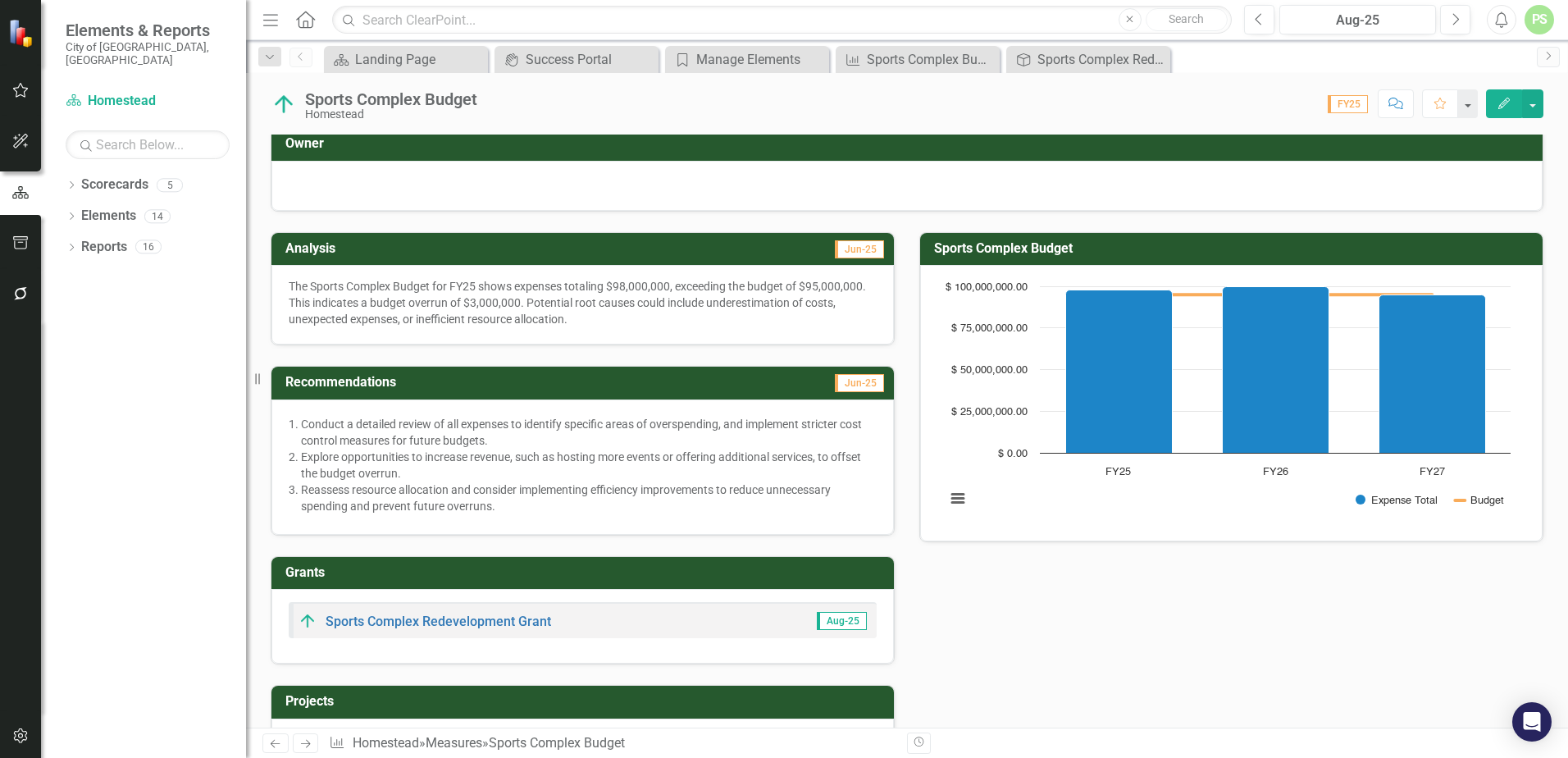
scroll to position [0, 0]
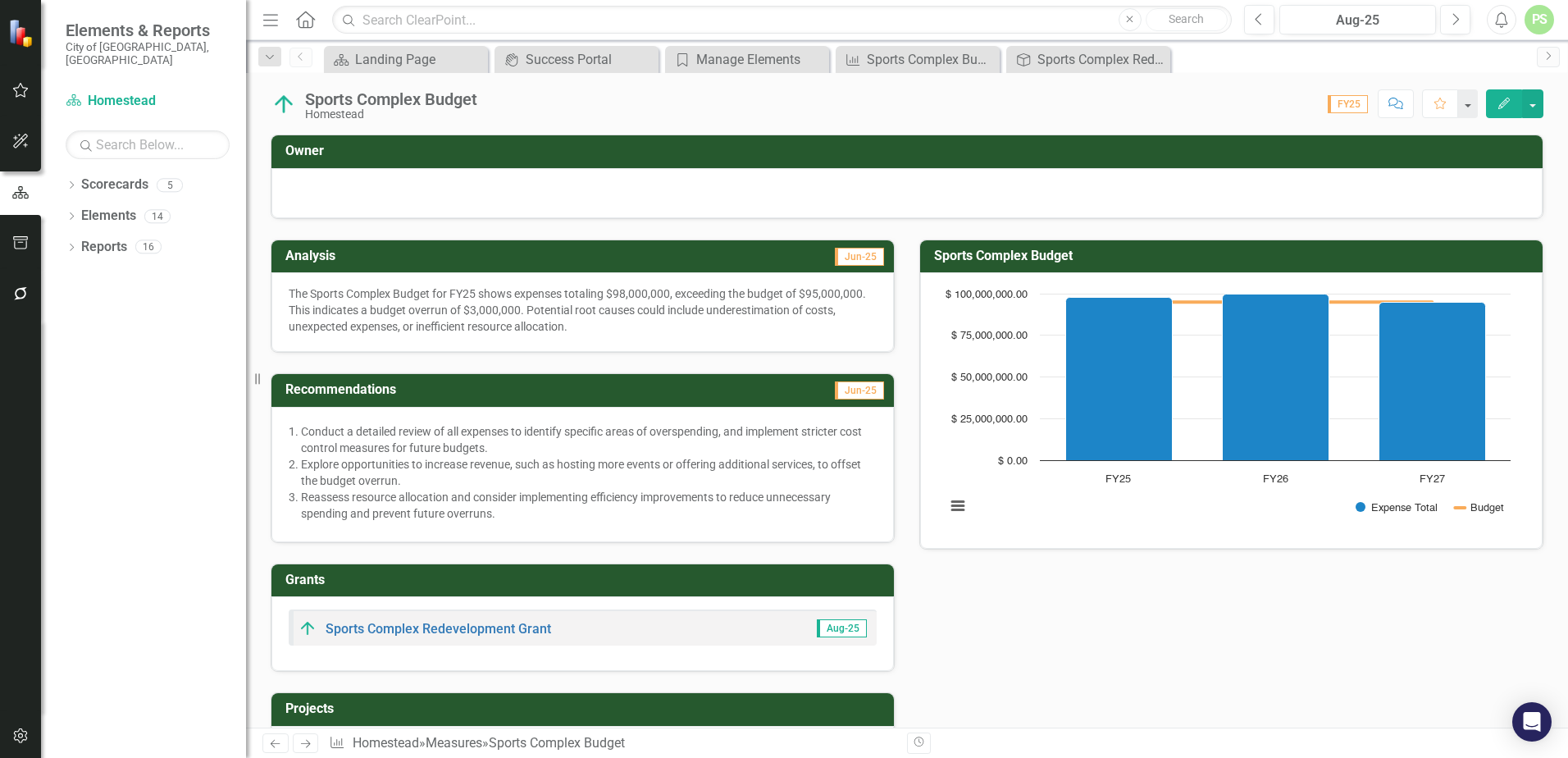
click at [737, 313] on p "The Sports Complex Budget for FY25 shows expenses totaling $98,000,000, exceedi…" at bounding box center [582, 310] width 588 height 49
click at [626, 309] on p "The Sports Complex Budget for FY25 shows expenses totaling $98,000,000, exceedi…" at bounding box center [582, 310] width 588 height 49
click at [854, 251] on span "Jun-25" at bounding box center [860, 256] width 49 height 19
click at [691, 300] on p "The Sports Complex Budget for FY25 shows expenses totaling $98,000,000, exceedi…" at bounding box center [582, 310] width 588 height 49
click at [586, 307] on p "The Sports Complex Budget for FY25 shows expenses totaling $98,000,000, exceedi…" at bounding box center [582, 310] width 588 height 49
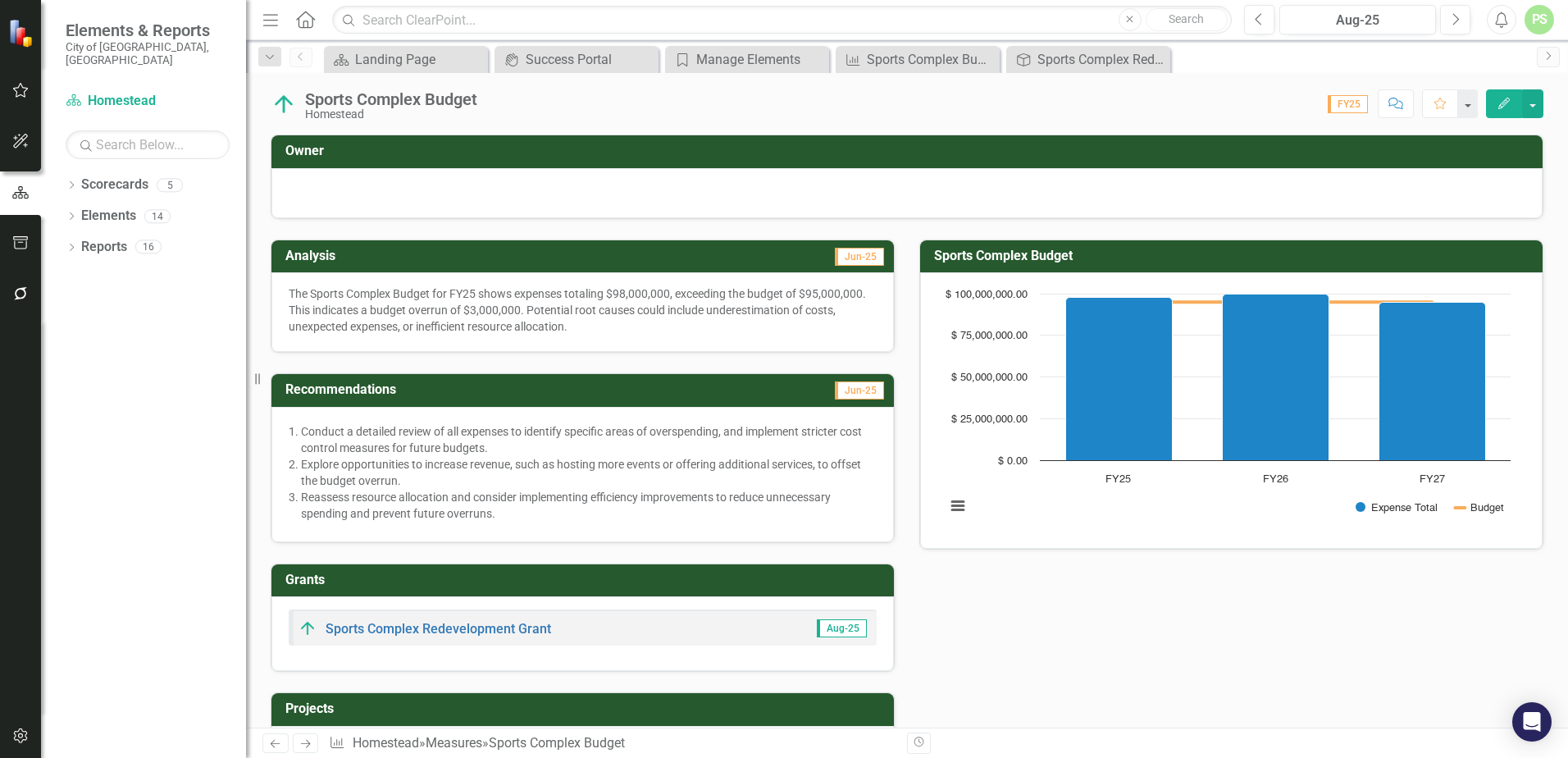
click at [586, 307] on p "The Sports Complex Budget for FY25 shows expenses totaling $98,000,000, exceedi…" at bounding box center [582, 310] width 588 height 49
click at [355, 284] on div "The Sports Complex Budget for FY25 shows expenses totaling $98,000,000, exceedi…" at bounding box center [583, 312] width 623 height 80
click at [321, 256] on h3 "Analysis" at bounding box center [434, 255] width 297 height 15
click at [409, 303] on p "The Sports Complex Budget for FY25 shows expenses totaling $98,000,000, exceedi…" at bounding box center [582, 310] width 588 height 49
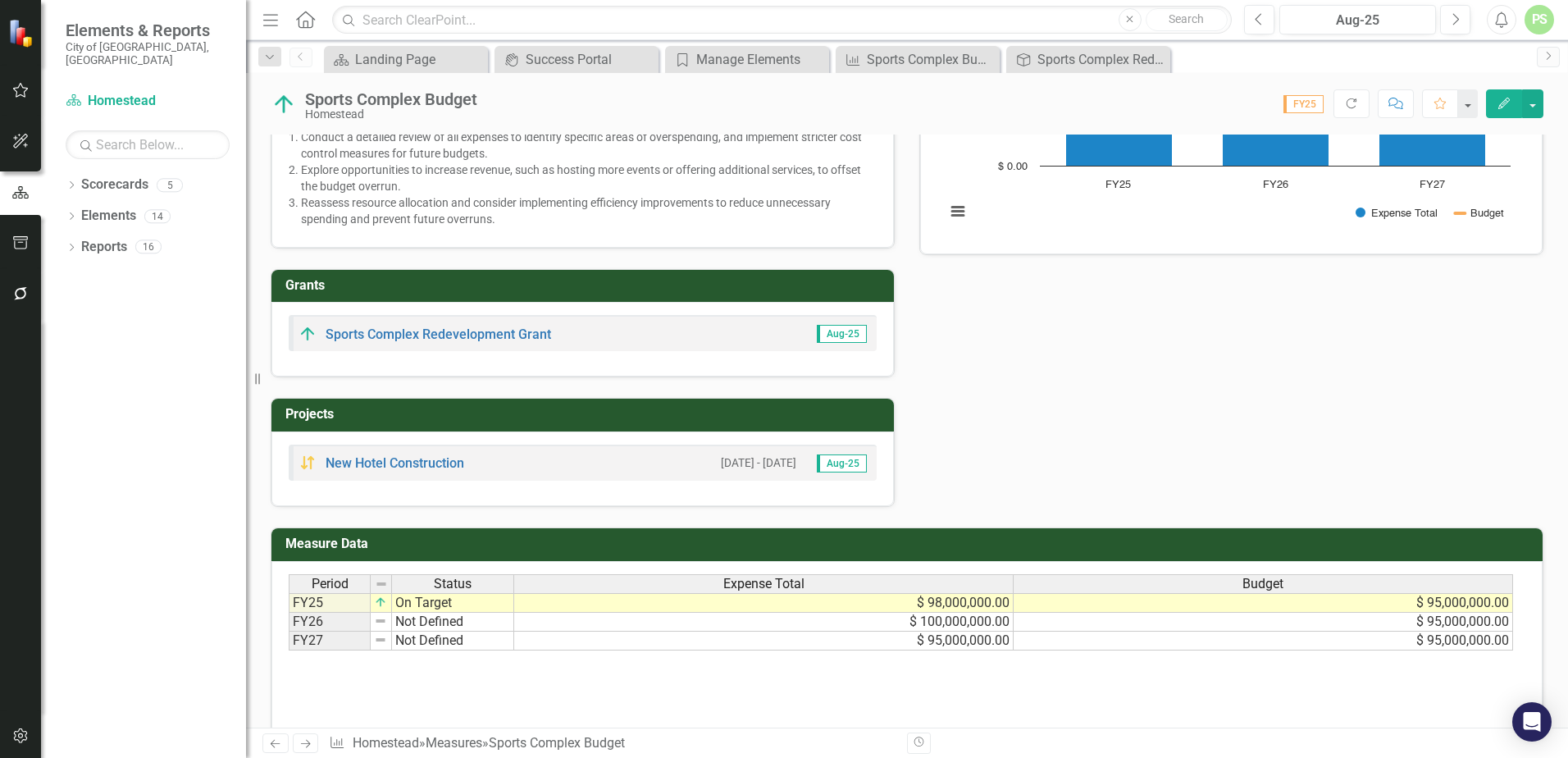
scroll to position [347, 0]
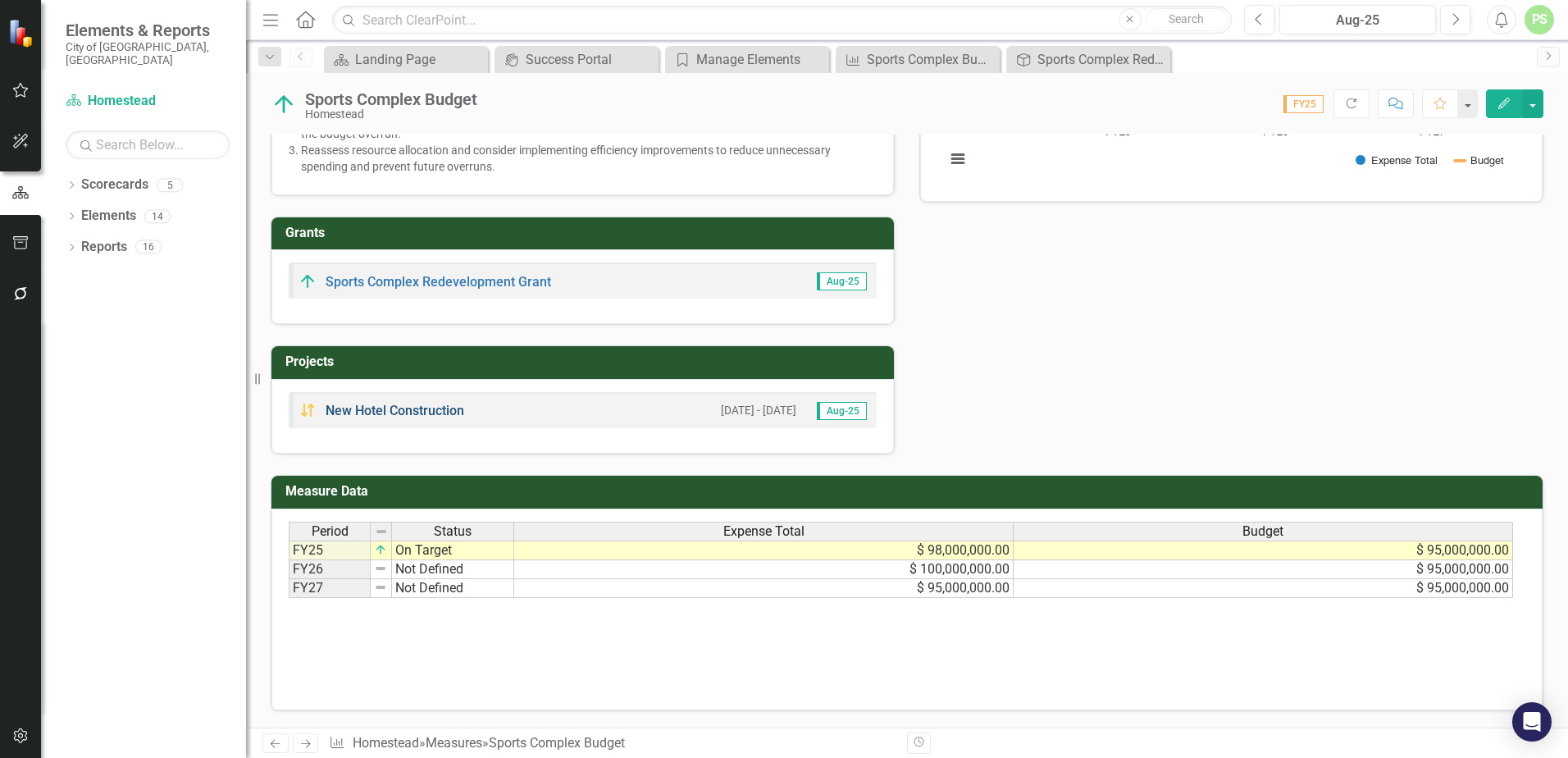
click at [423, 411] on link "New Hotel Construction" at bounding box center [395, 410] width 138 height 16
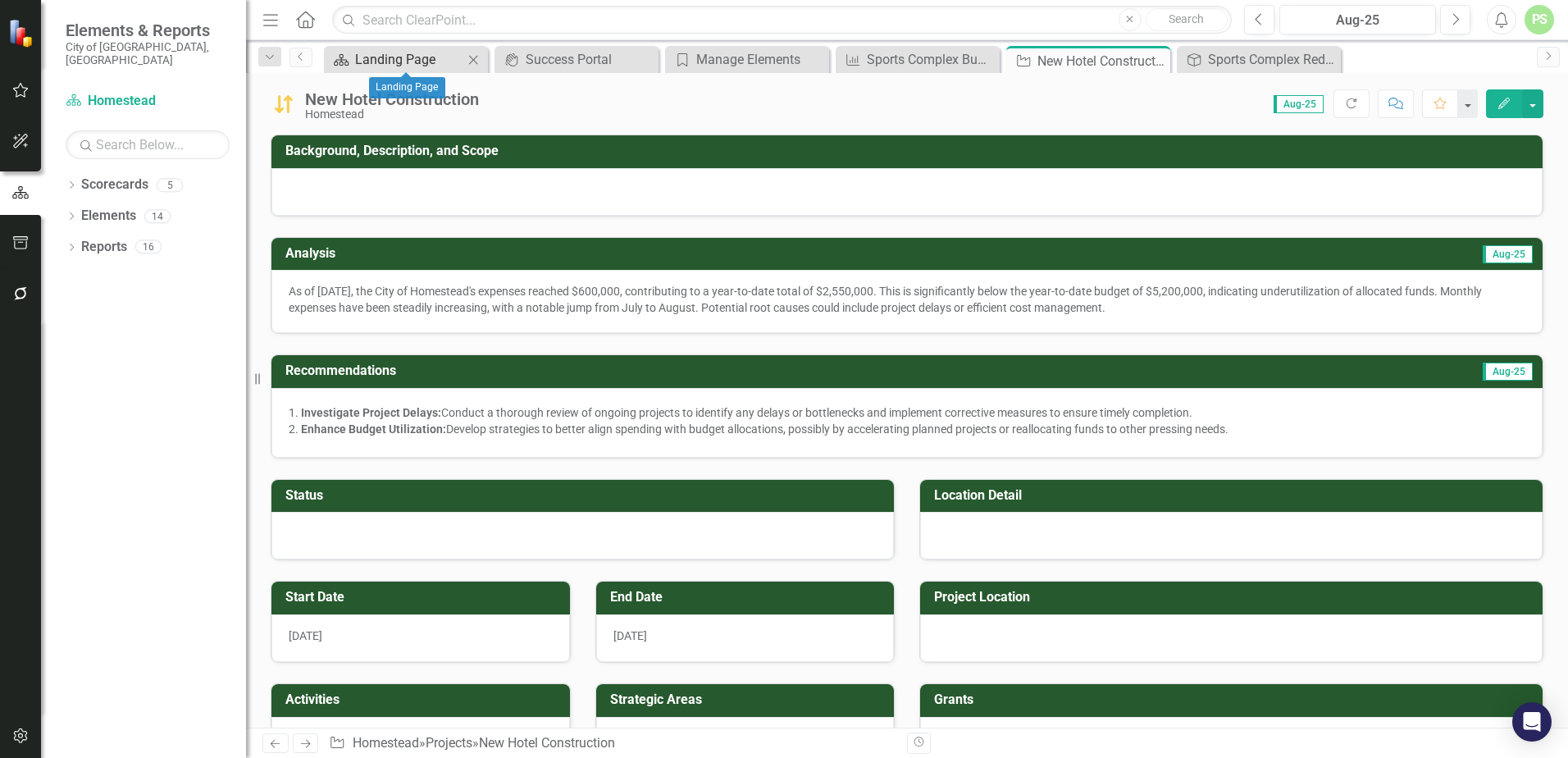
click at [401, 64] on div "Landing Page" at bounding box center [408, 58] width 108 height 20
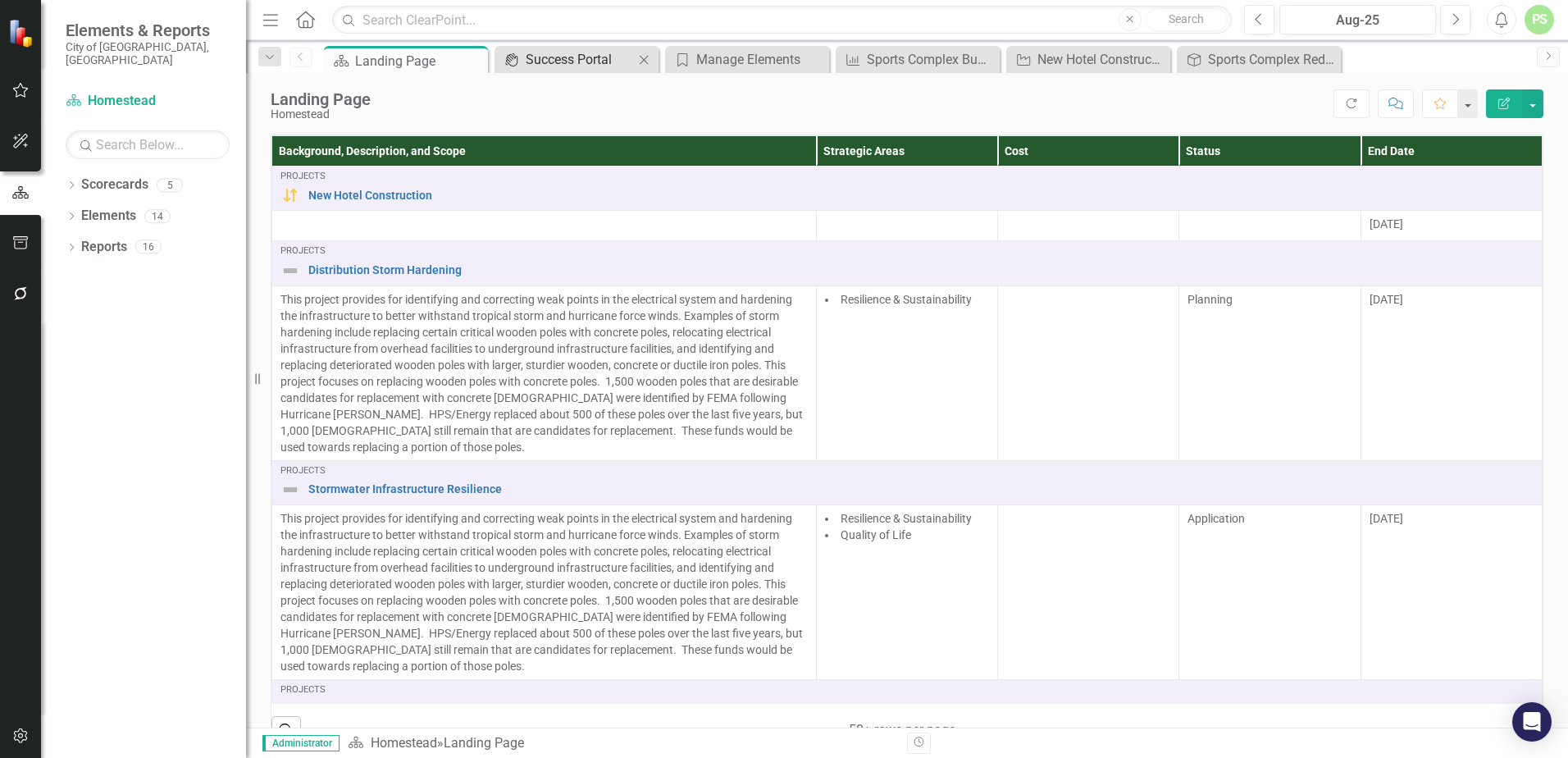
click at [562, 63] on div "Success Portal" at bounding box center [579, 58] width 108 height 20
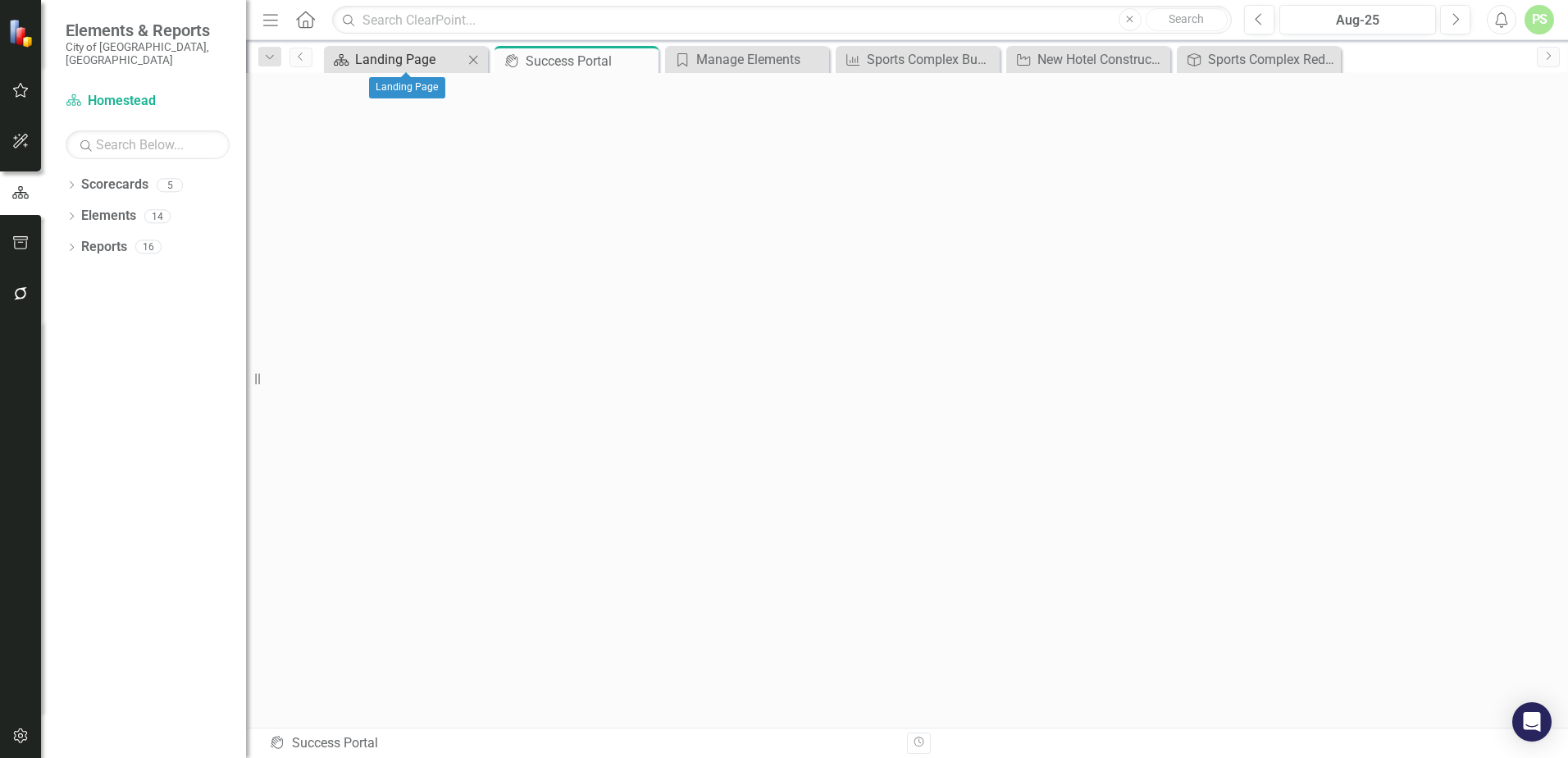
click at [397, 64] on div "Landing Page" at bounding box center [408, 58] width 108 height 20
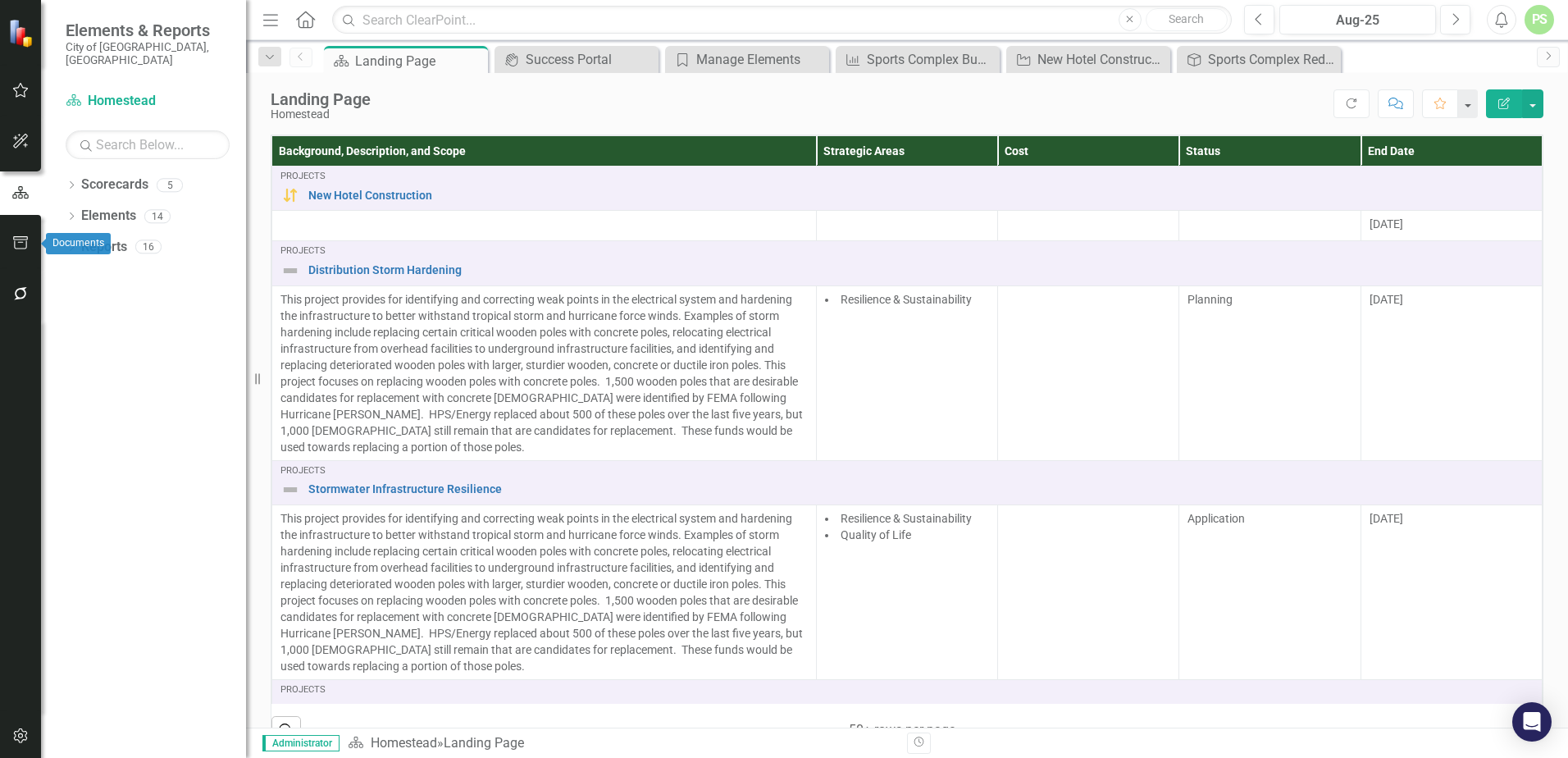
click at [25, 243] on icon "button" at bounding box center [21, 242] width 18 height 13
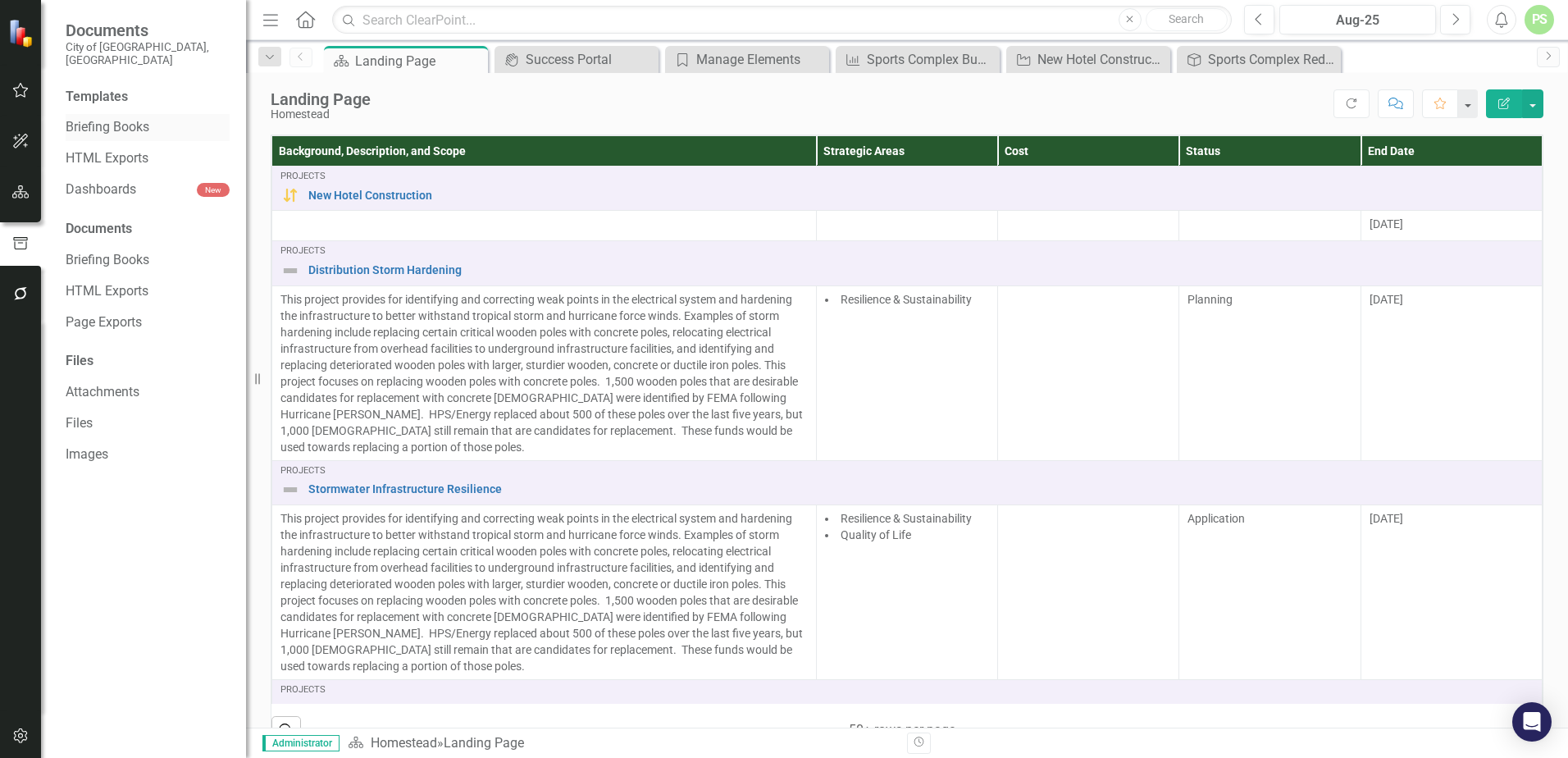
click at [109, 124] on div "Briefing Books" at bounding box center [147, 128] width 164 height 27
click at [111, 118] on link "Briefing Books" at bounding box center [147, 127] width 164 height 19
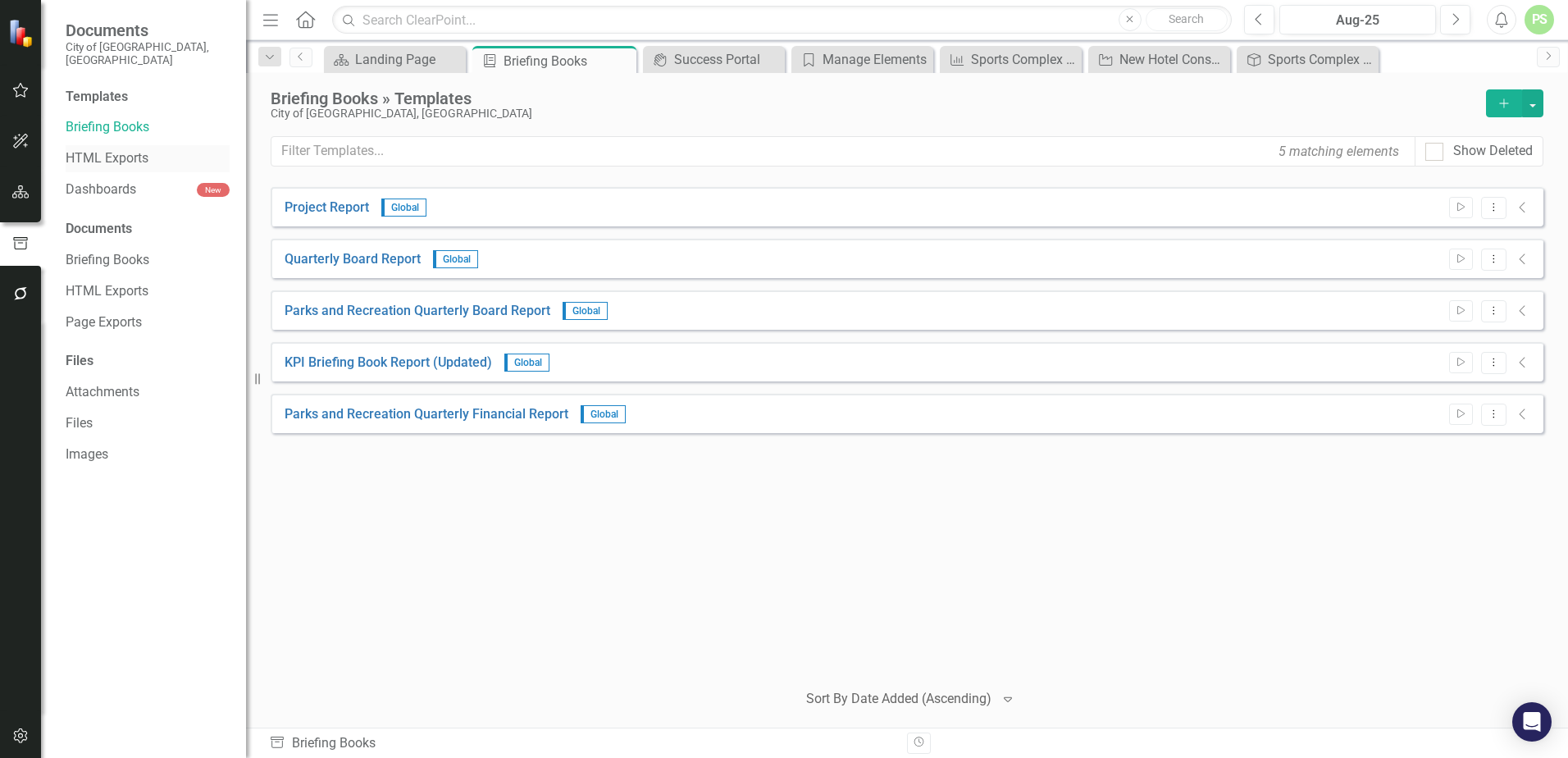
click at [108, 149] on link "HTML Exports" at bounding box center [147, 158] width 164 height 19
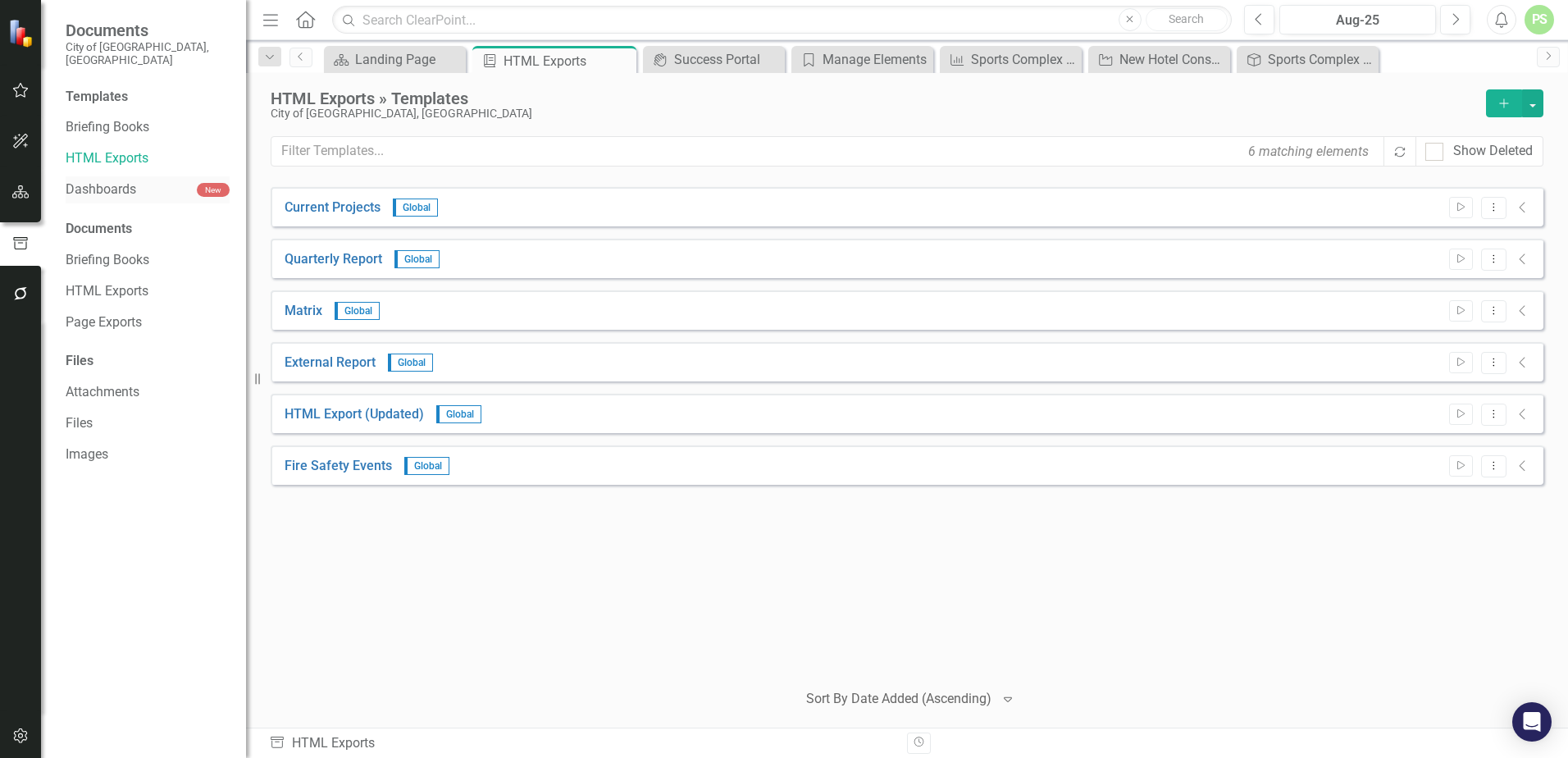
click at [106, 180] on link "Dashboards" at bounding box center [131, 189] width 132 height 19
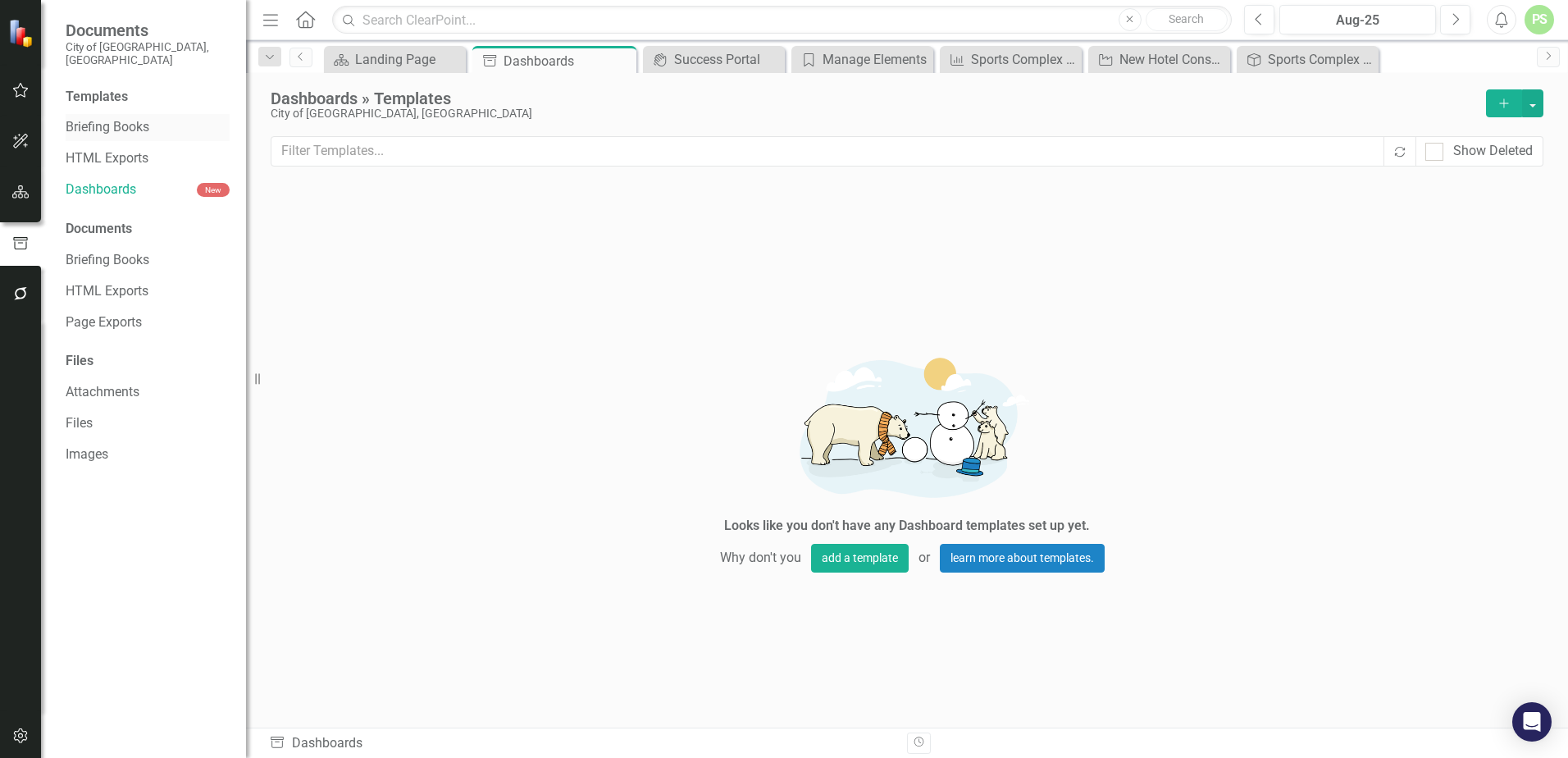
click at [117, 118] on link "Briefing Books" at bounding box center [147, 127] width 164 height 19
